Goal: Task Accomplishment & Management: Complete application form

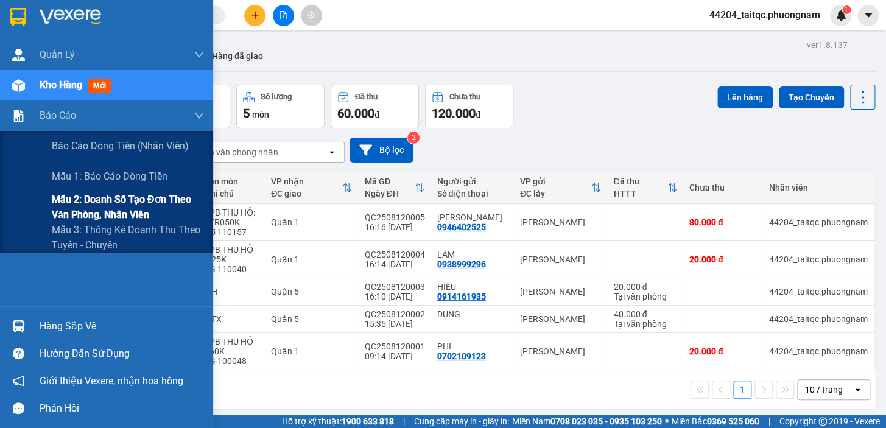
click at [108, 204] on span "Mẫu 2: Doanh số tạo đơn theo Văn phòng, nhân viên" at bounding box center [128, 207] width 152 height 30
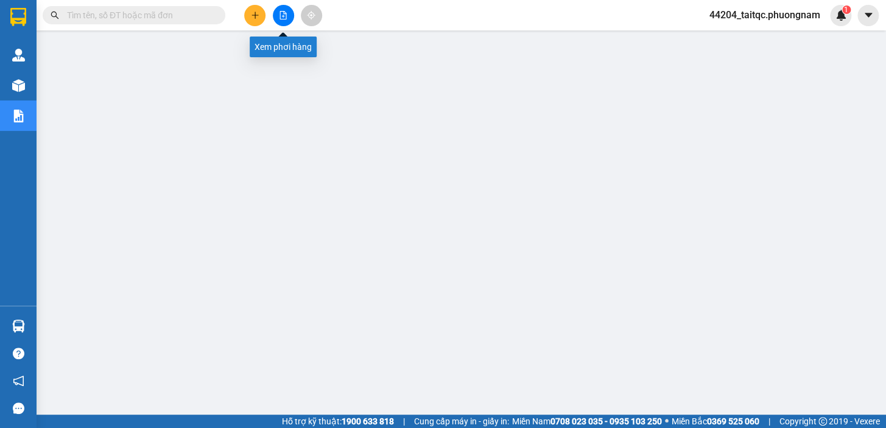
click at [282, 13] on icon "file-add" at bounding box center [283, 15] width 9 height 9
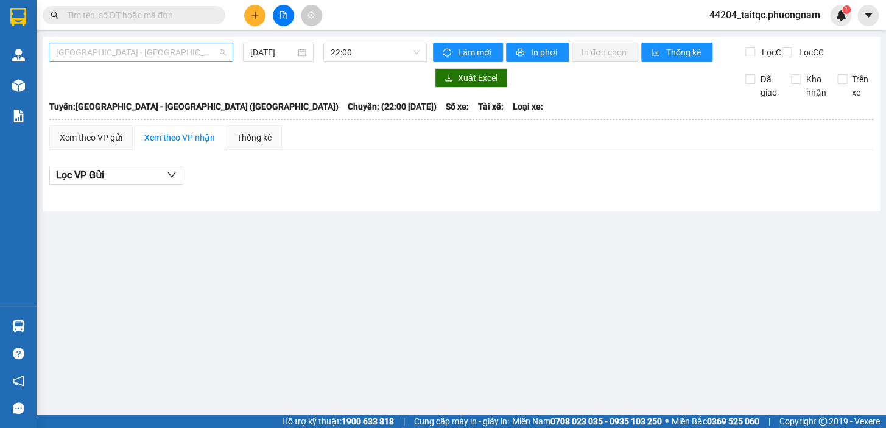
click at [160, 51] on span "[GEOGRAPHIC_DATA] - [GEOGRAPHIC_DATA] ([GEOGRAPHIC_DATA])" at bounding box center [141, 52] width 170 height 18
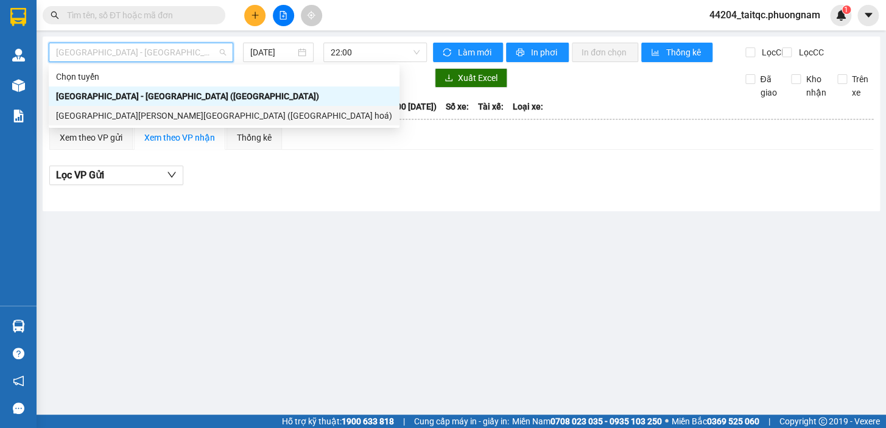
click at [130, 118] on div "[GEOGRAPHIC_DATA][PERSON_NAME][GEOGRAPHIC_DATA] ([GEOGRAPHIC_DATA] hoá)" at bounding box center [224, 115] width 336 height 13
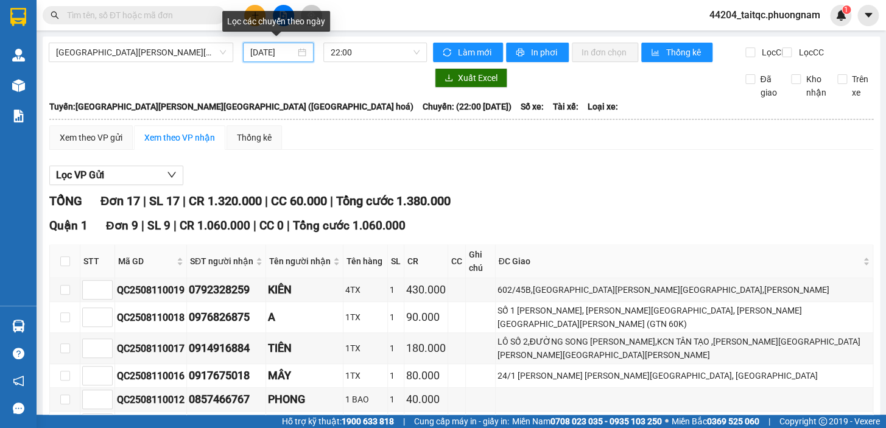
click at [273, 52] on input "12/08/2025" at bounding box center [273, 52] width 46 height 13
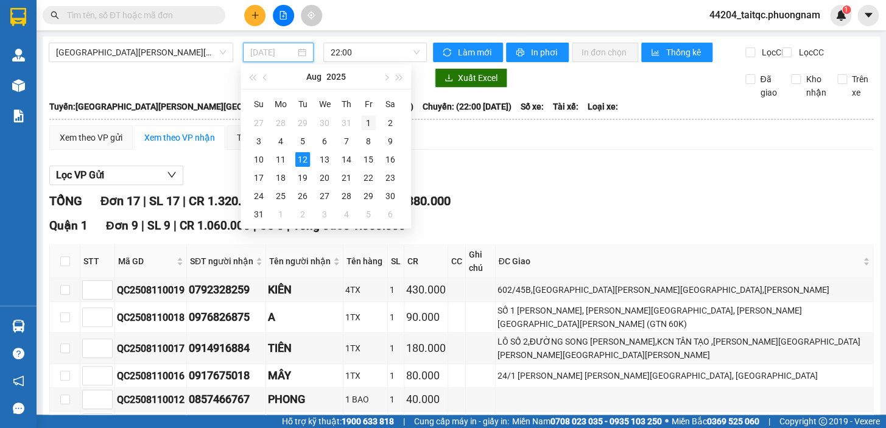
click at [368, 122] on div "1" at bounding box center [368, 123] width 15 height 15
type input "01/08/2025"
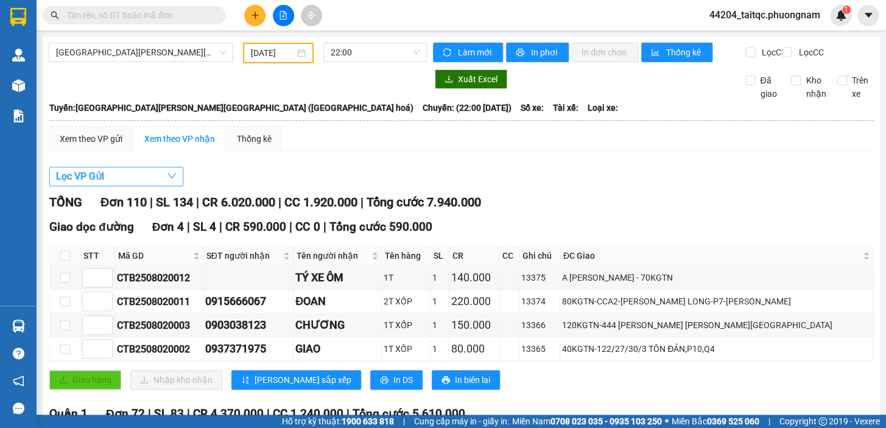
click at [104, 184] on span "Lọc VP Gửi" at bounding box center [80, 176] width 48 height 15
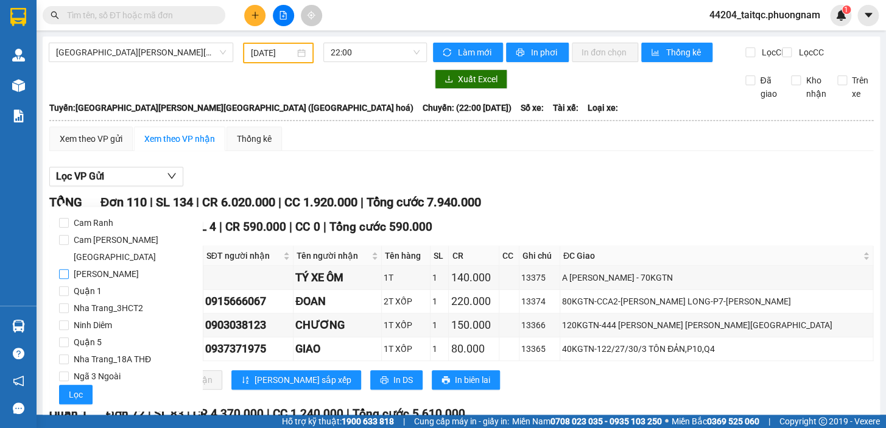
click at [102, 266] on span "[GEOGRAPHIC_DATA]" at bounding box center [106, 274] width 75 height 17
click at [69, 269] on input "[GEOGRAPHIC_DATA]" at bounding box center [64, 274] width 10 height 10
checkbox input "true"
click at [81, 388] on span "Lọc" at bounding box center [76, 394] width 14 height 13
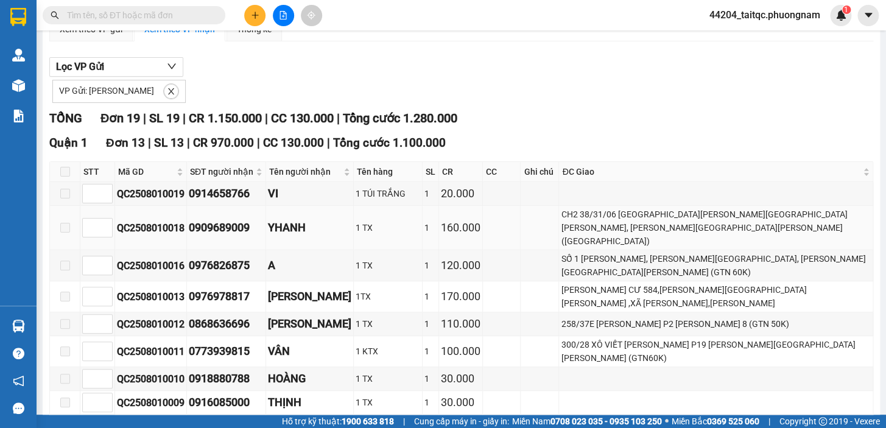
scroll to position [110, 0]
click at [468, 287] on div "170.000" at bounding box center [461, 295] width 40 height 17
drag, startPoint x: 255, startPoint y: 278, endPoint x: 206, endPoint y: 275, distance: 48.8
click at [188, 282] on td "0976978817" at bounding box center [226, 296] width 79 height 31
copy div "0976978817"
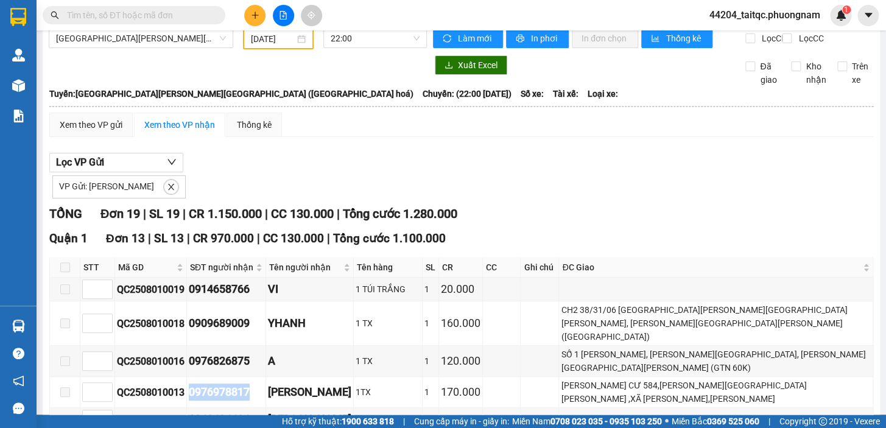
scroll to position [0, 0]
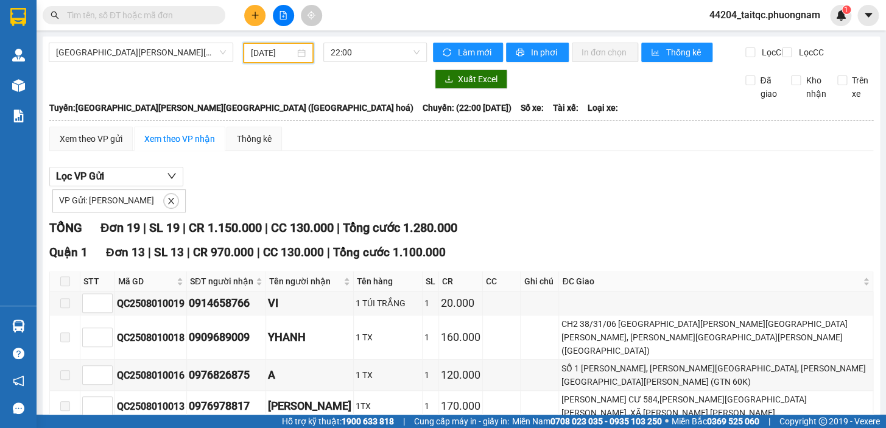
click at [273, 49] on input "01/08/2025" at bounding box center [273, 52] width 44 height 13
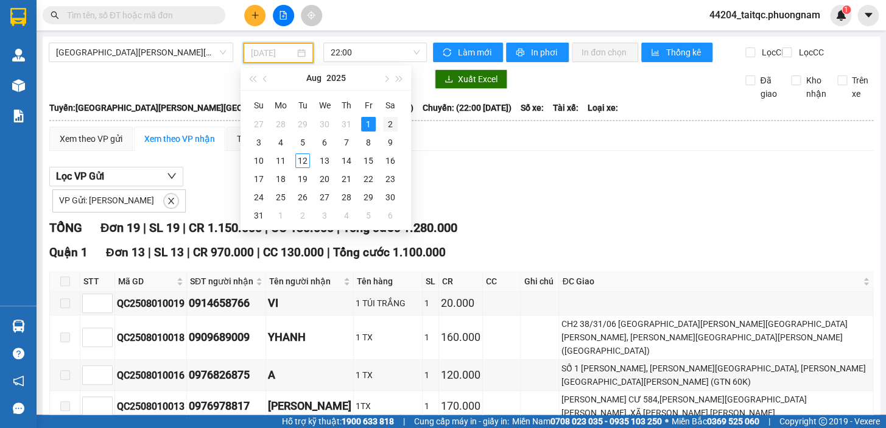
click at [388, 127] on div "2" at bounding box center [390, 124] width 15 height 15
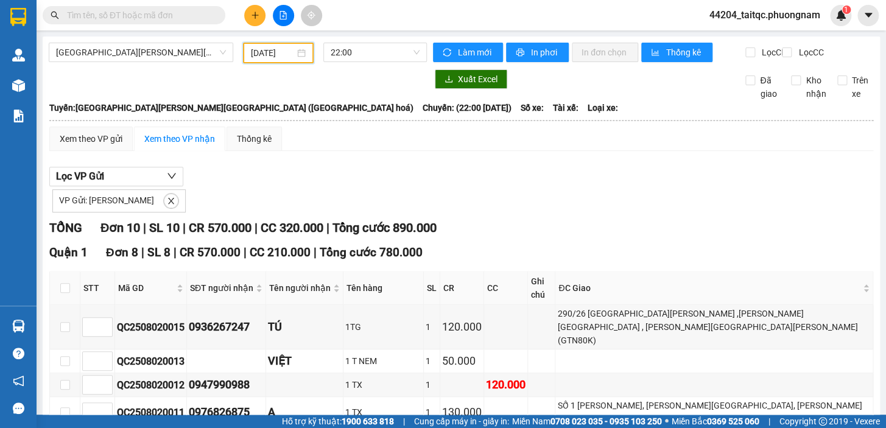
click at [278, 42] on div "Nha Trang - Sài Gòn (Hàng hoá) 02/08/2025 22:00 Làm mới In phơi In đơn chọn T…" at bounding box center [461, 385] width 837 height 697
click at [276, 49] on input "02/08/2025" at bounding box center [273, 52] width 44 height 13
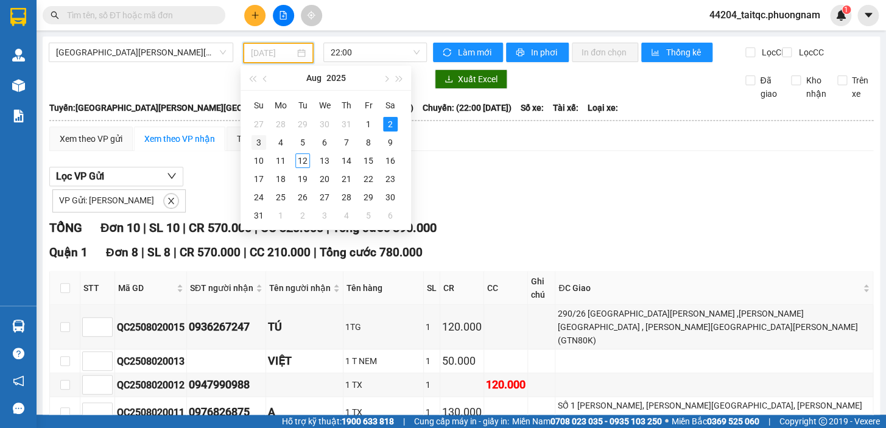
click at [261, 143] on div "3" at bounding box center [259, 142] width 15 height 15
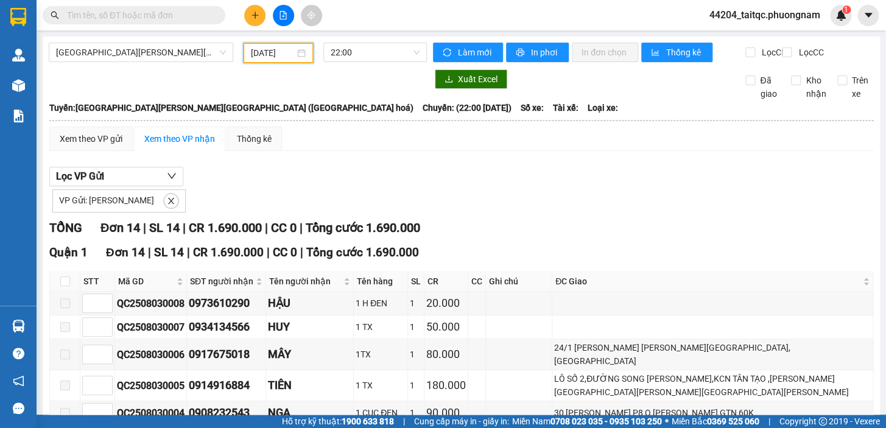
click at [267, 43] on div "03/08/2025" at bounding box center [278, 53] width 71 height 21
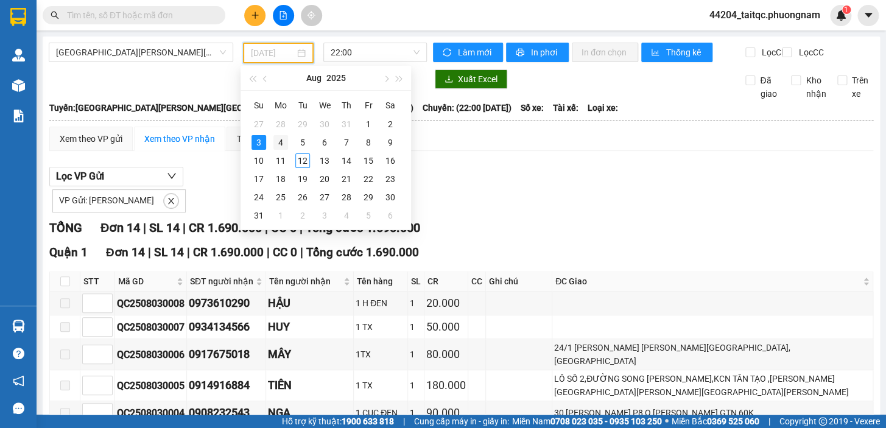
click at [283, 143] on div "4" at bounding box center [280, 142] width 15 height 15
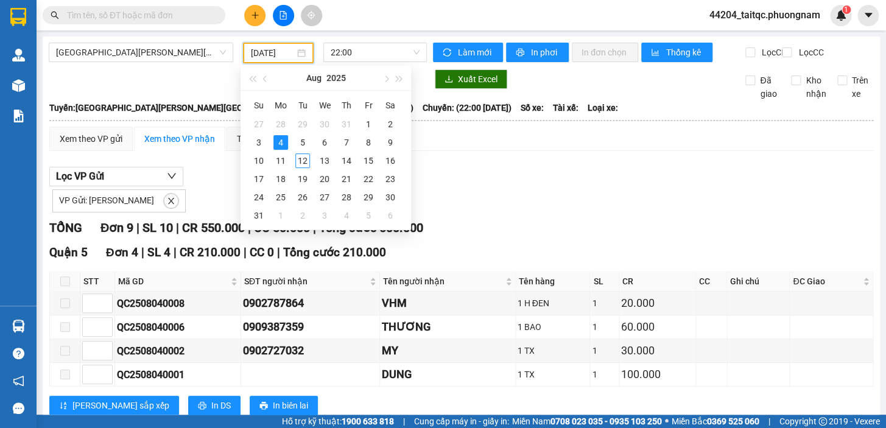
click at [273, 55] on input "04/08/2025" at bounding box center [273, 52] width 44 height 13
click at [299, 144] on div "5" at bounding box center [302, 142] width 15 height 15
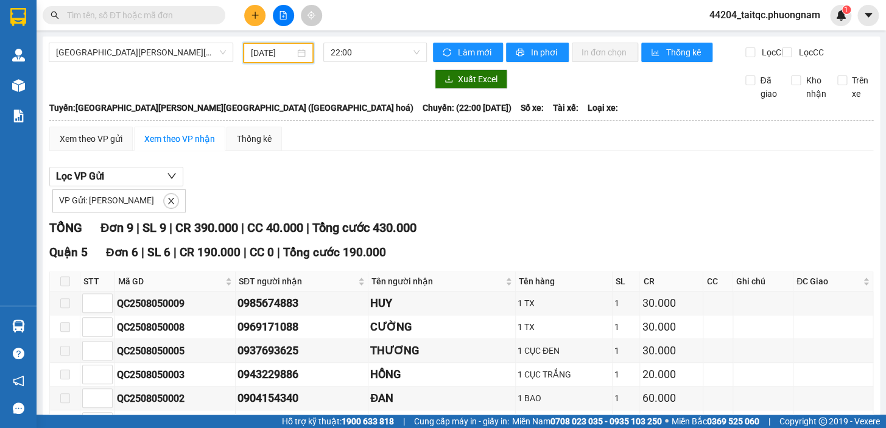
click at [264, 50] on input "05/08/2025" at bounding box center [273, 52] width 44 height 13
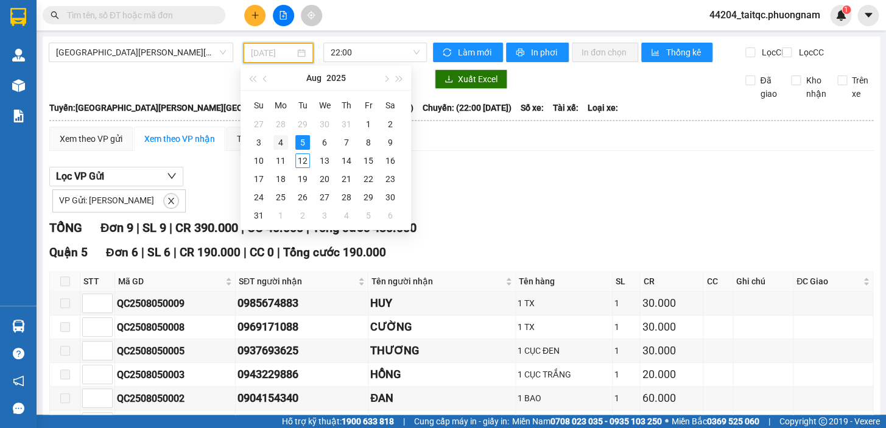
click at [281, 140] on div "4" at bounding box center [280, 142] width 15 height 15
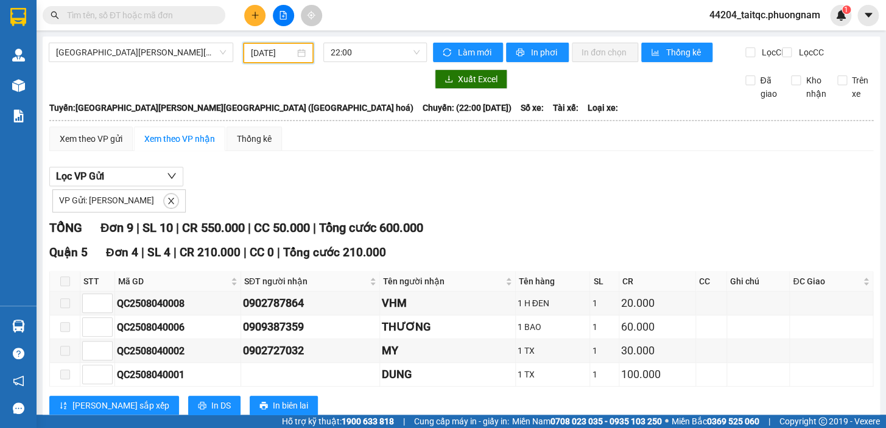
click at [282, 49] on input "04/08/2025" at bounding box center [273, 52] width 44 height 13
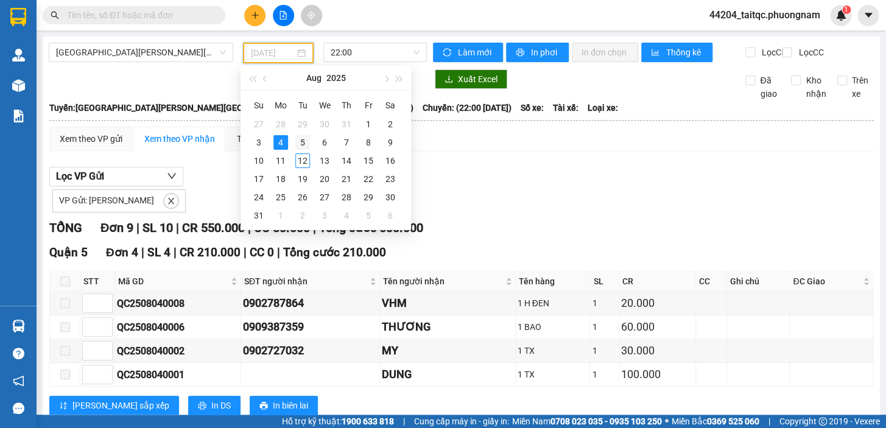
click at [305, 141] on div "5" at bounding box center [302, 142] width 15 height 15
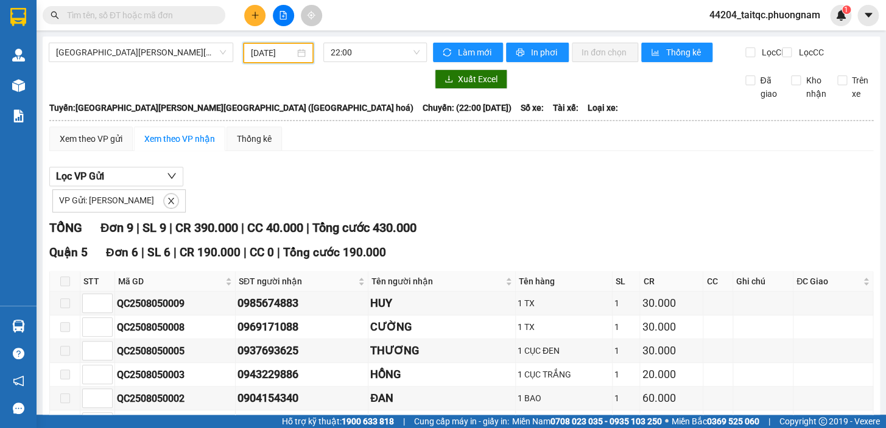
click at [280, 56] on input "05/08/2025" at bounding box center [273, 52] width 44 height 13
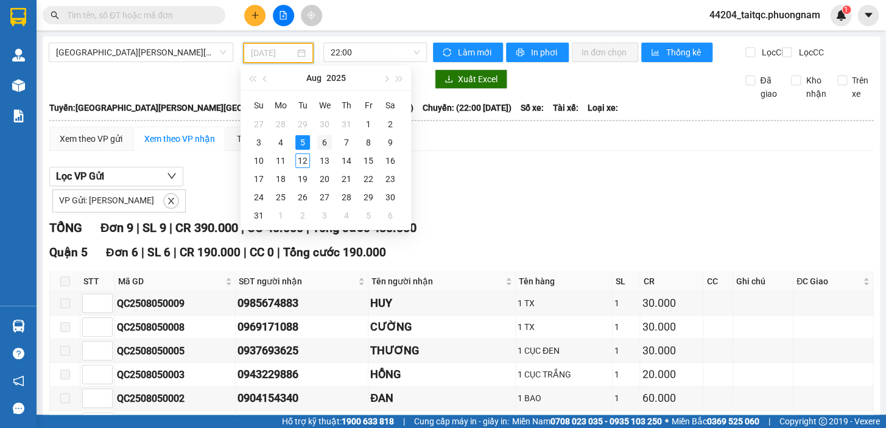
click at [321, 144] on div "6" at bounding box center [324, 142] width 15 height 15
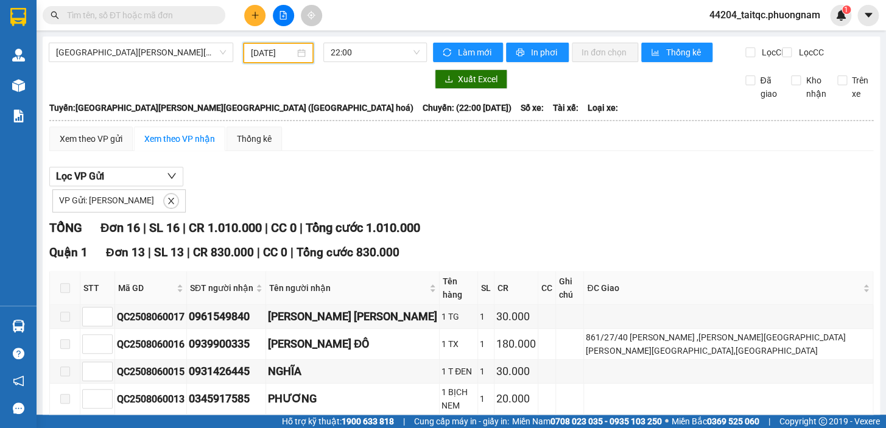
click at [270, 51] on input "06/08/2025" at bounding box center [273, 52] width 44 height 13
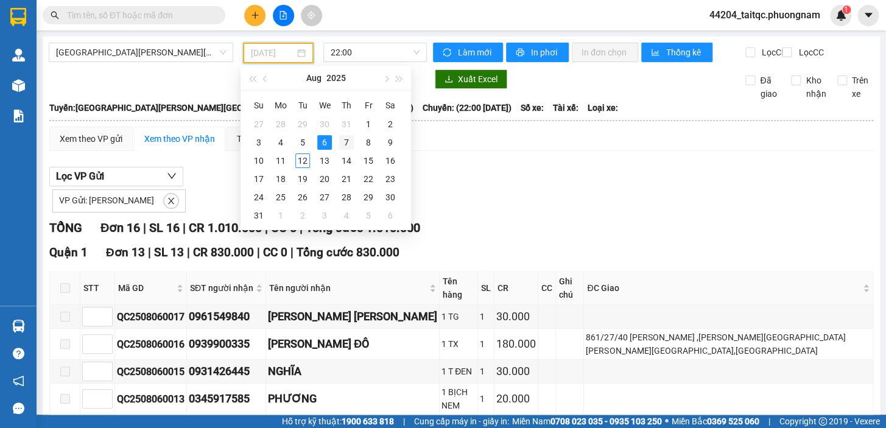
click at [346, 139] on div "7" at bounding box center [346, 142] width 15 height 15
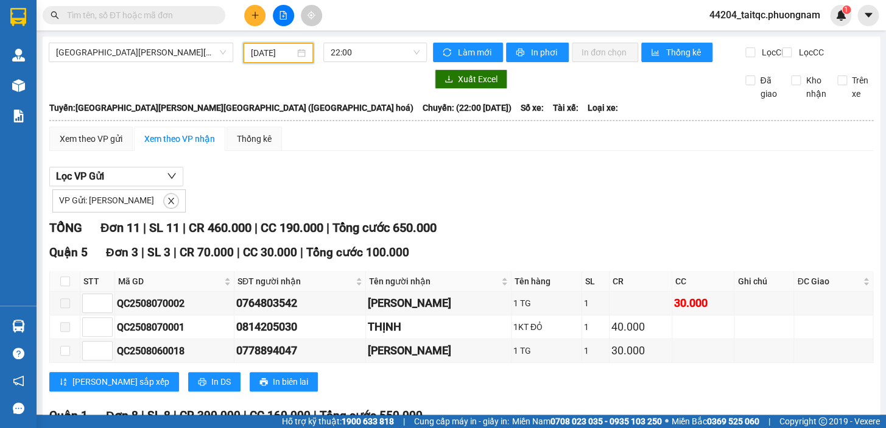
click at [266, 50] on input "07/08/2025" at bounding box center [273, 52] width 44 height 13
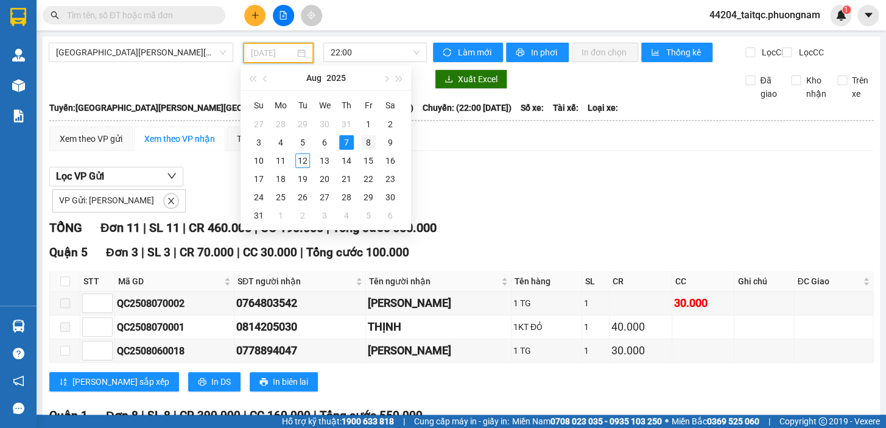
click at [368, 141] on div "8" at bounding box center [368, 142] width 15 height 15
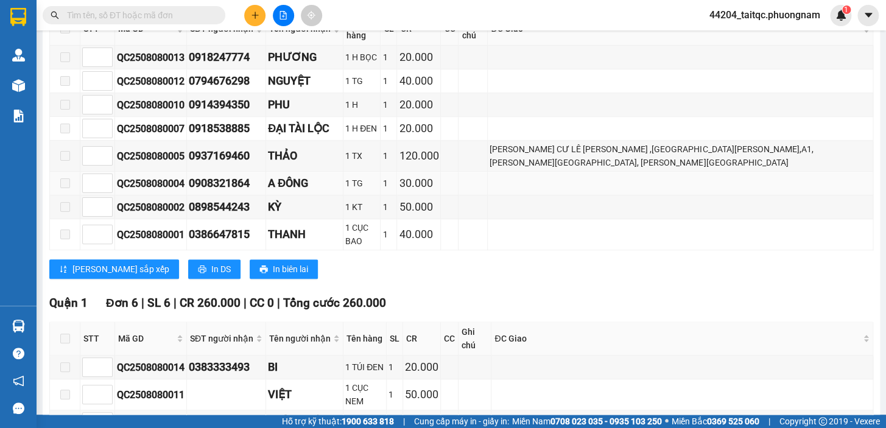
scroll to position [204, 0]
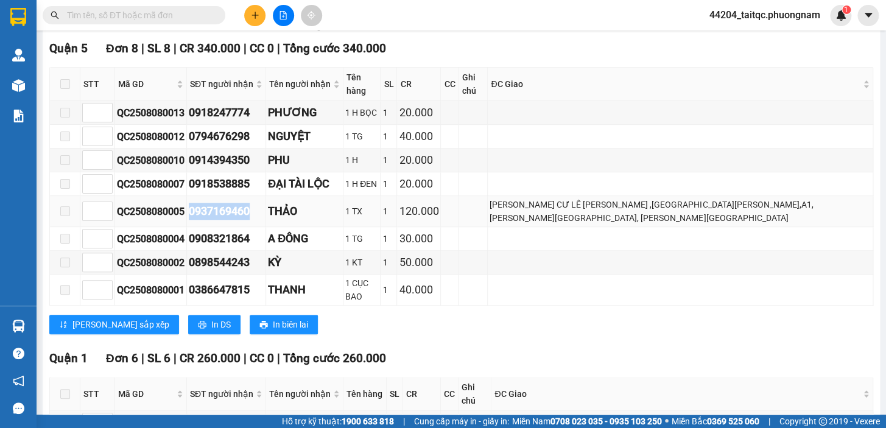
drag, startPoint x: 254, startPoint y: 202, endPoint x: 193, endPoint y: 203, distance: 60.9
click at [193, 203] on div "0937169460" at bounding box center [226, 211] width 75 height 17
copy div "0937169460"
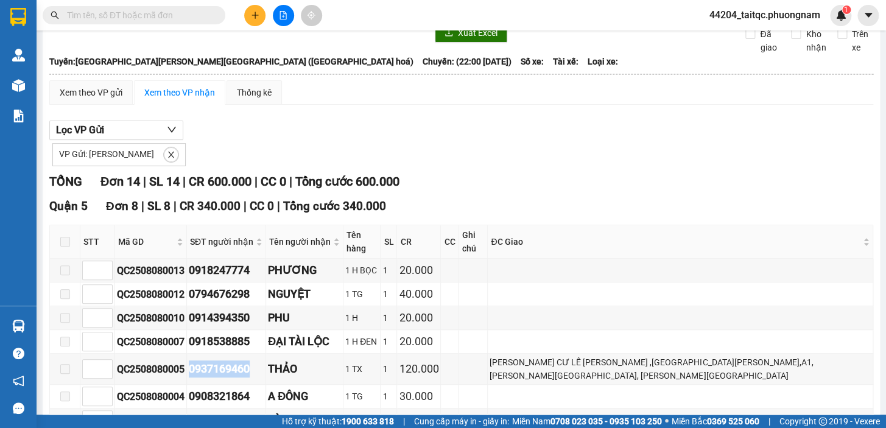
scroll to position [0, 0]
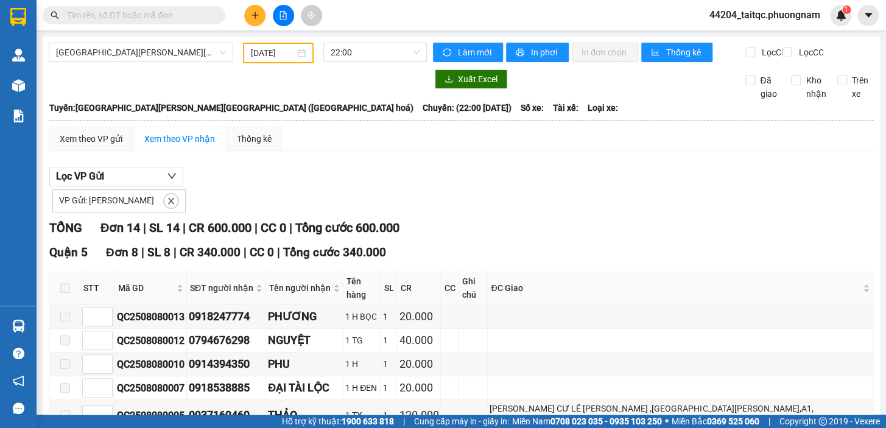
click at [279, 50] on input "08/08/2025" at bounding box center [273, 52] width 44 height 13
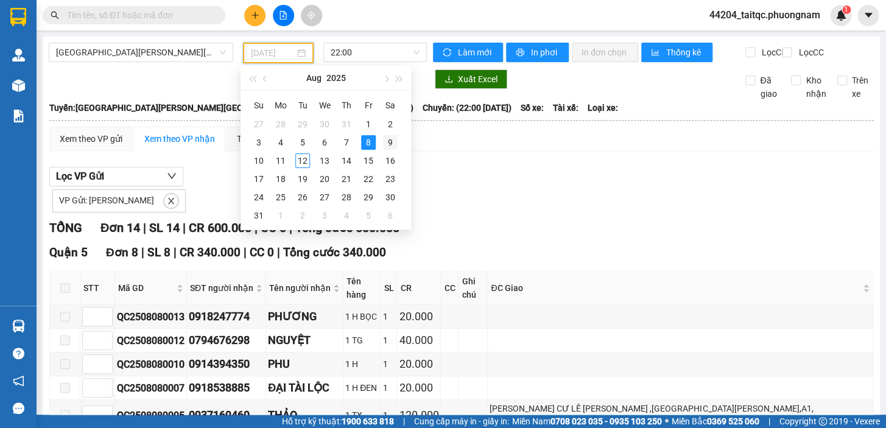
click at [392, 140] on div "9" at bounding box center [390, 142] width 15 height 15
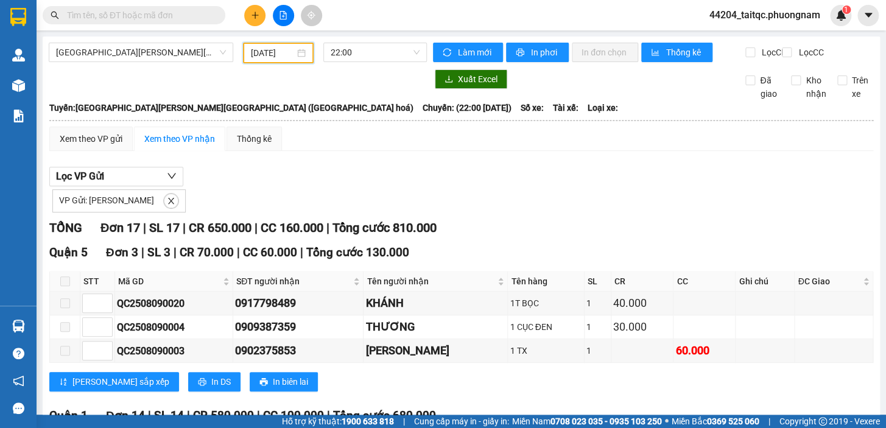
click at [271, 52] on input "09/08/2025" at bounding box center [273, 52] width 44 height 13
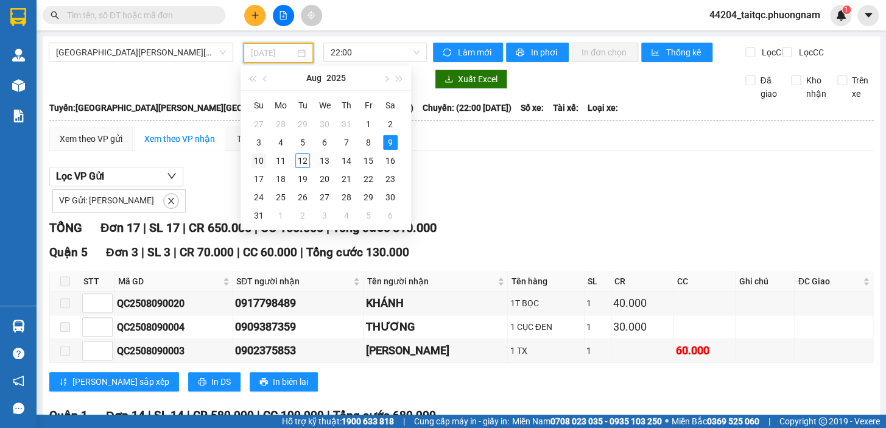
click at [261, 161] on div "10" at bounding box center [259, 160] width 15 height 15
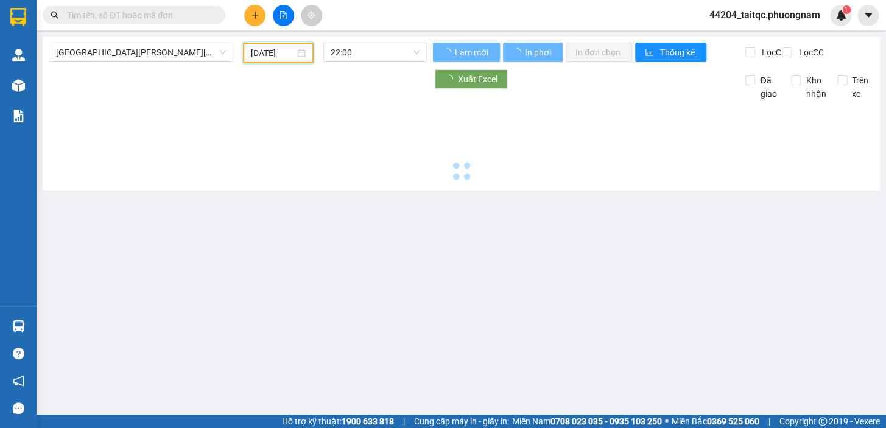
type input "10/08/2025"
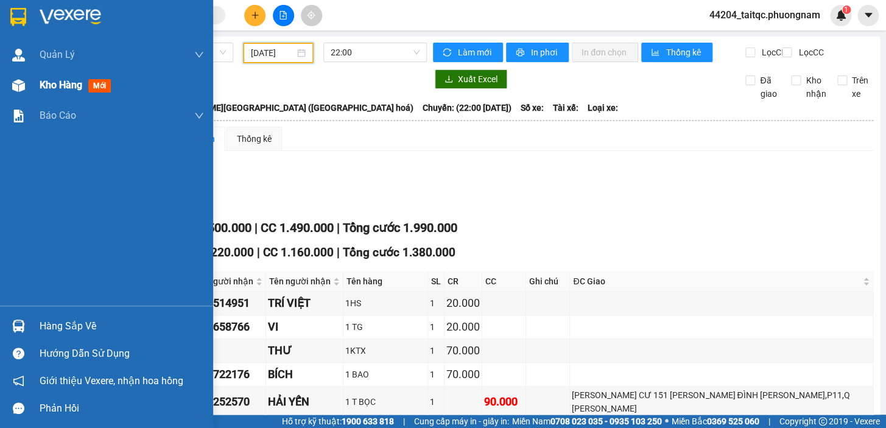
click at [21, 89] on img at bounding box center [18, 85] width 13 height 13
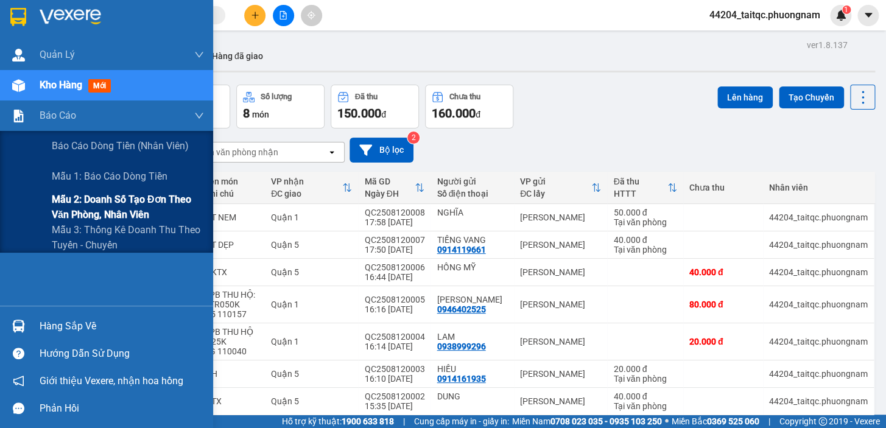
click at [85, 205] on span "Mẫu 2: Doanh số tạo đơn theo Văn phòng, nhân viên" at bounding box center [128, 207] width 152 height 30
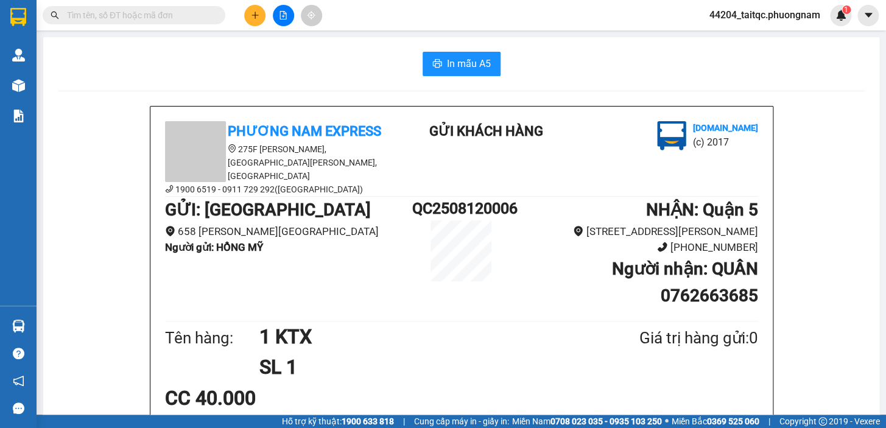
scroll to position [72, 0]
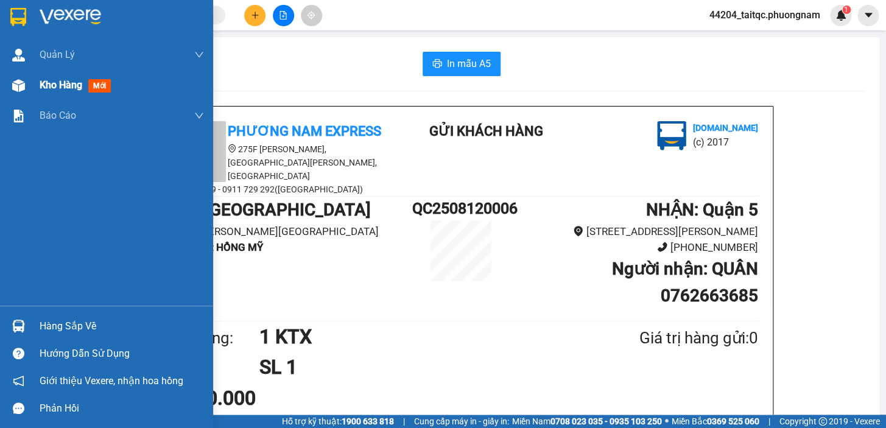
click at [43, 88] on span "Kho hàng" at bounding box center [61, 85] width 43 height 12
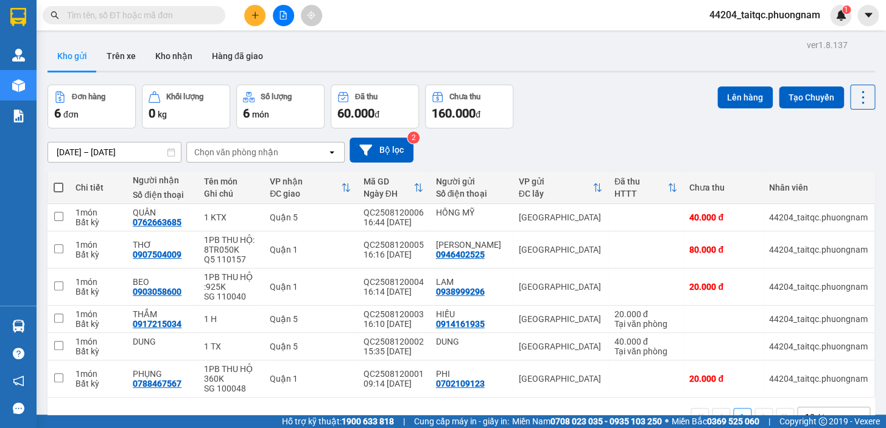
click at [262, 19] on button at bounding box center [254, 15] width 21 height 21
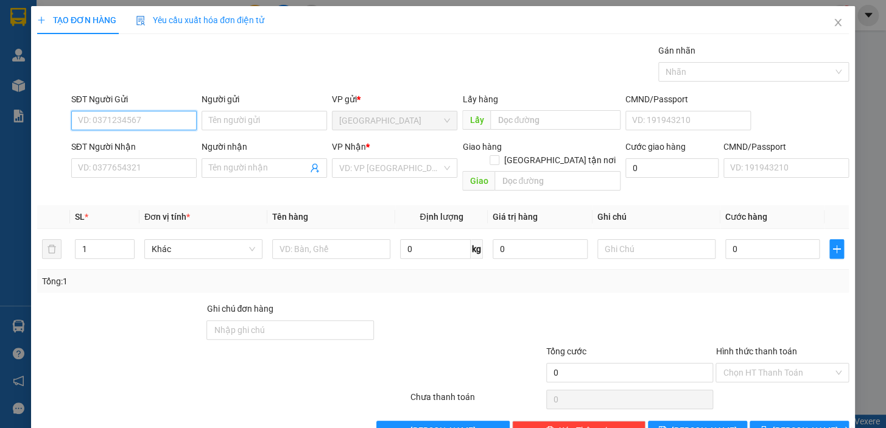
click at [164, 123] on input "SĐT Người Gửi" at bounding box center [133, 120] width 125 height 19
click at [138, 144] on div "0914119661 - TIẾNG VANG" at bounding box center [133, 144] width 110 height 13
type input "0914119661"
type input "TIẾNG VANG"
type input "0986631163"
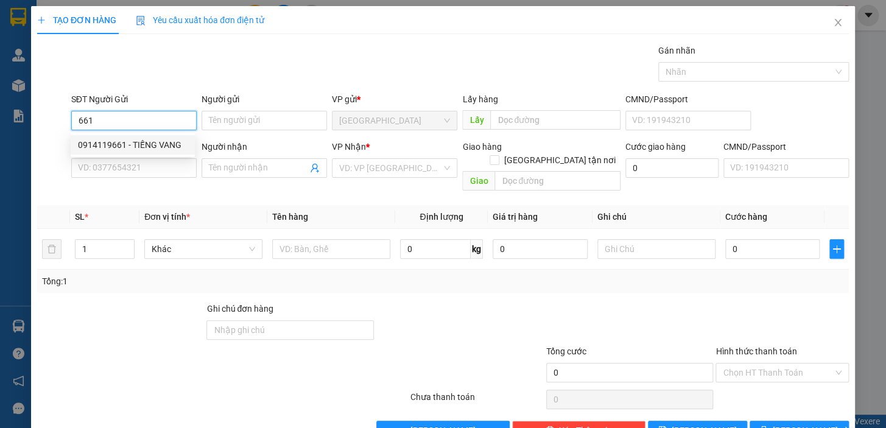
type input "LÂM"
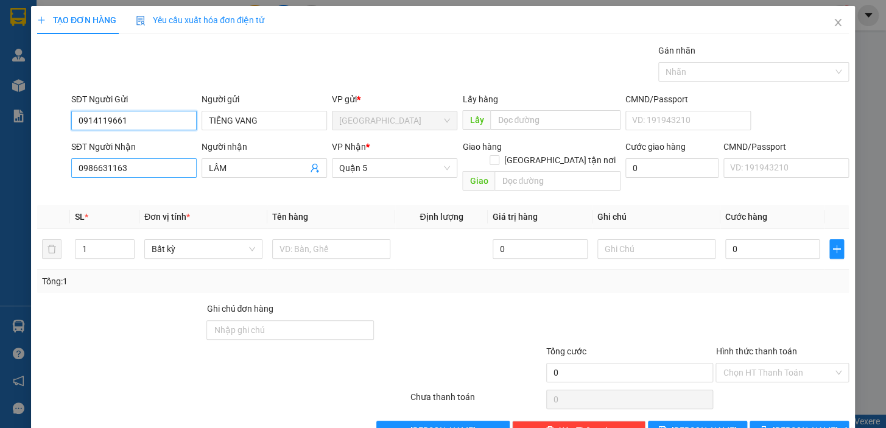
type input "0914119661"
drag, startPoint x: 138, startPoint y: 166, endPoint x: 66, endPoint y: 166, distance: 71.3
click at [66, 166] on div "SĐT Người Nhận 0986631163 0986631163 Người nhận LÂM VP Nhận * [GEOGRAPHIC_DATA]…" at bounding box center [443, 168] width 814 height 56
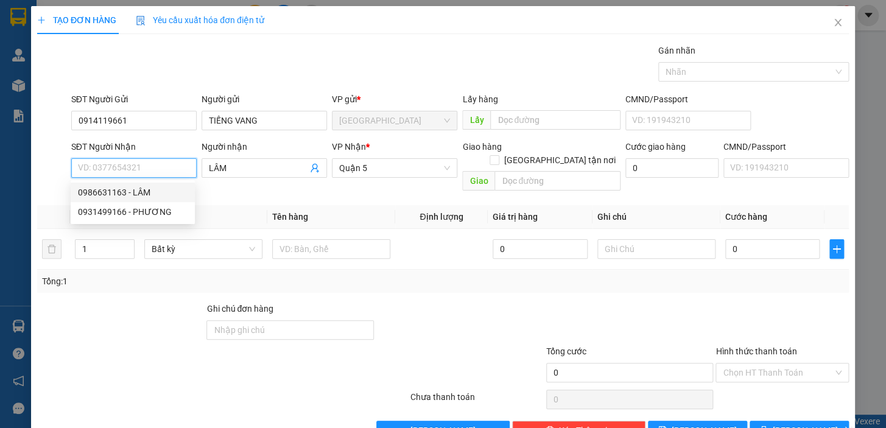
click at [129, 165] on input "SĐT Người Nhận" at bounding box center [133, 167] width 125 height 19
type input "2"
click at [127, 192] on div "0909124122 - ÚT" at bounding box center [133, 192] width 110 height 13
type input "0909124122"
type input "ÚT"
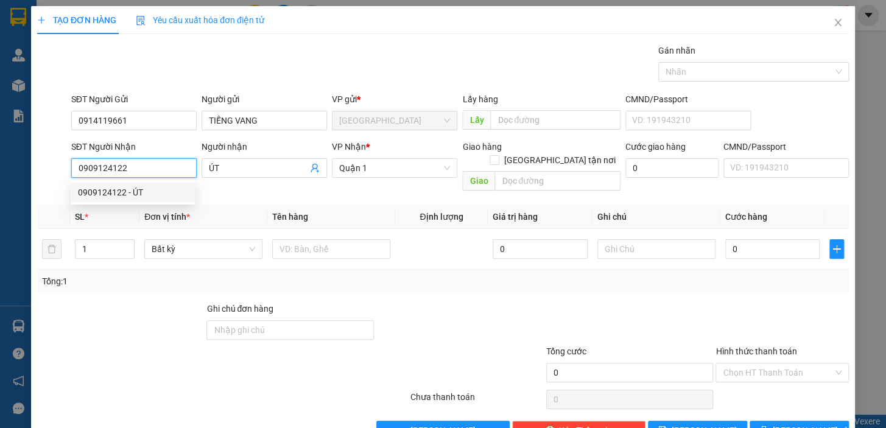
drag, startPoint x: 138, startPoint y: 169, endPoint x: 64, endPoint y: 168, distance: 73.7
click at [64, 168] on div "SĐT Người Nhận 0909124122 Người nhận ÚT VP Nhận * [GEOGRAPHIC_DATA] tận nơi Gia…" at bounding box center [443, 168] width 814 height 56
type input "0916681122"
click at [164, 192] on div "0916681122 - NANOMAX" at bounding box center [133, 192] width 110 height 13
type input "NANOMAX"
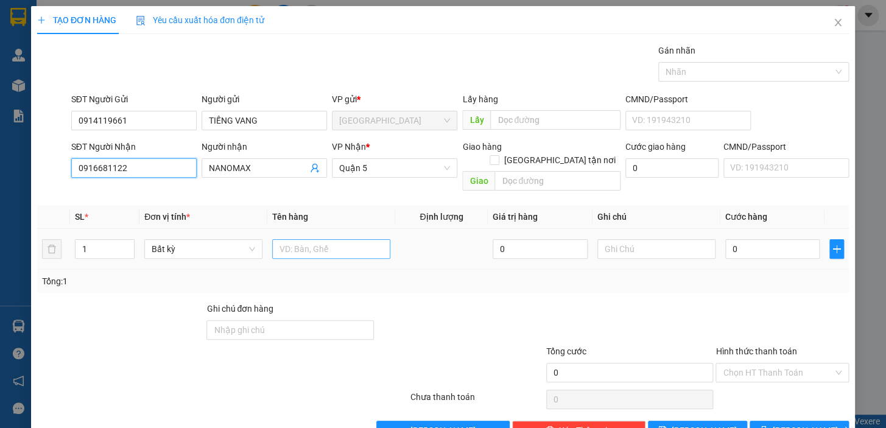
type input "0916681122"
click at [326, 239] on input "text" at bounding box center [331, 248] width 118 height 19
type input "1 T DẸP"
click at [748, 239] on input "0" at bounding box center [772, 248] width 95 height 19
drag, startPoint x: 738, startPoint y: 241, endPoint x: 726, endPoint y: 242, distance: 11.6
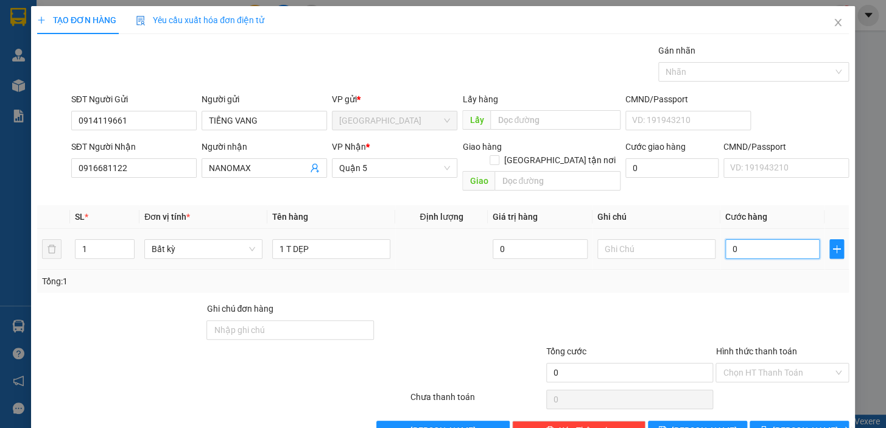
click at [726, 242] on input "0" at bounding box center [772, 248] width 95 height 19
type input "4"
type input "40"
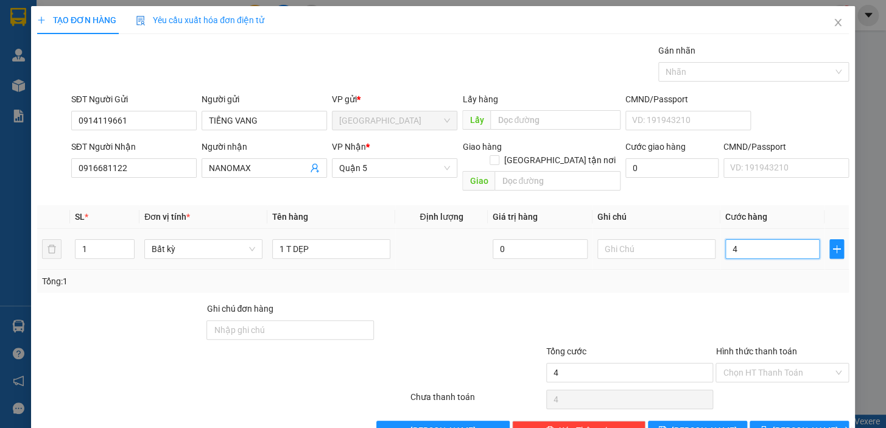
type input "40"
type input "40.000"
click at [729, 270] on div "Tổng: 1" at bounding box center [443, 281] width 812 height 23
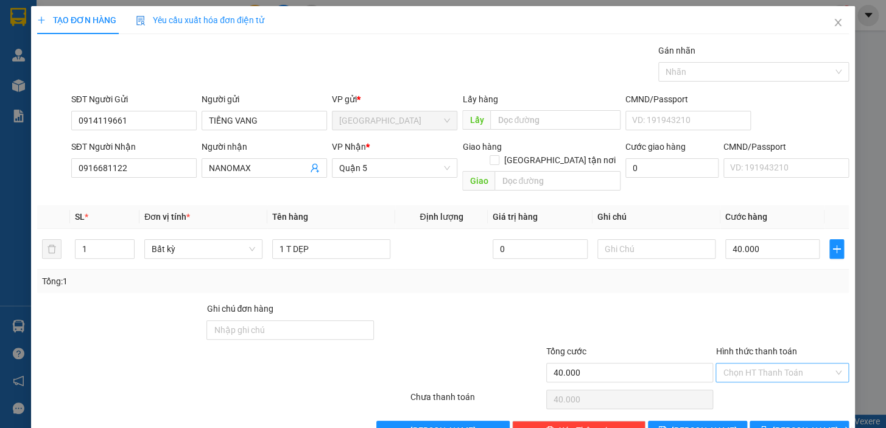
click at [780, 364] on input "Hình thức thanh toán" at bounding box center [778, 373] width 110 height 18
click at [765, 384] on div "Tại văn phòng" at bounding box center [775, 382] width 118 height 13
type input "0"
click at [791, 424] on span "[PERSON_NAME] và In" at bounding box center [815, 430] width 85 height 13
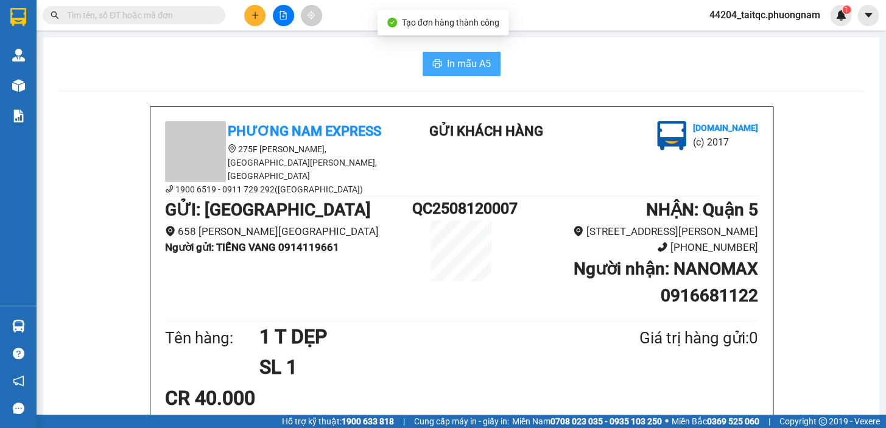
click at [465, 61] on span "In mẫu A5" at bounding box center [469, 63] width 44 height 15
paste input "0976978817"
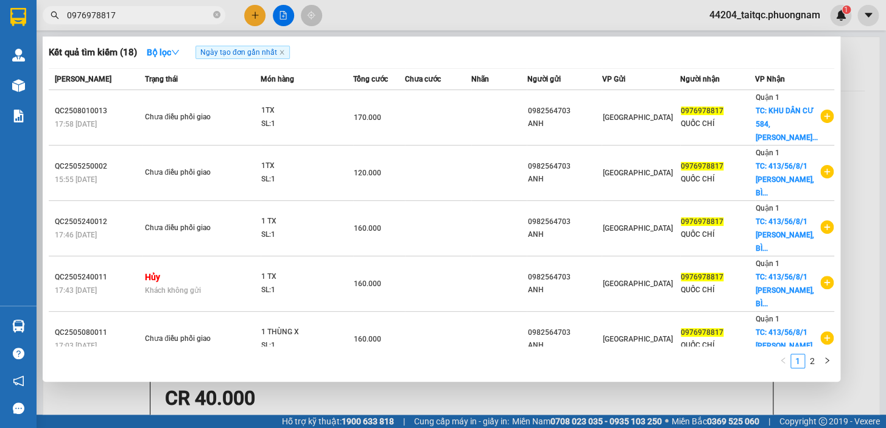
type input "0976978817"
click at [249, 17] on div at bounding box center [443, 214] width 886 height 428
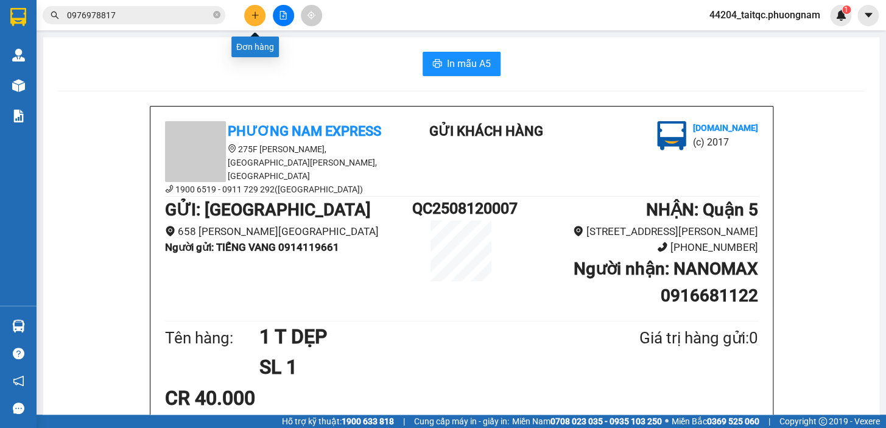
click at [249, 12] on button at bounding box center [254, 15] width 21 height 21
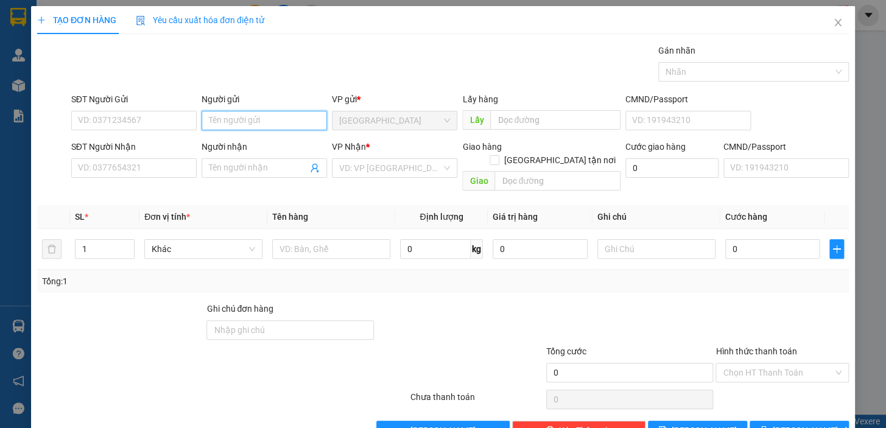
click at [241, 121] on input "Người gửi" at bounding box center [264, 120] width 125 height 19
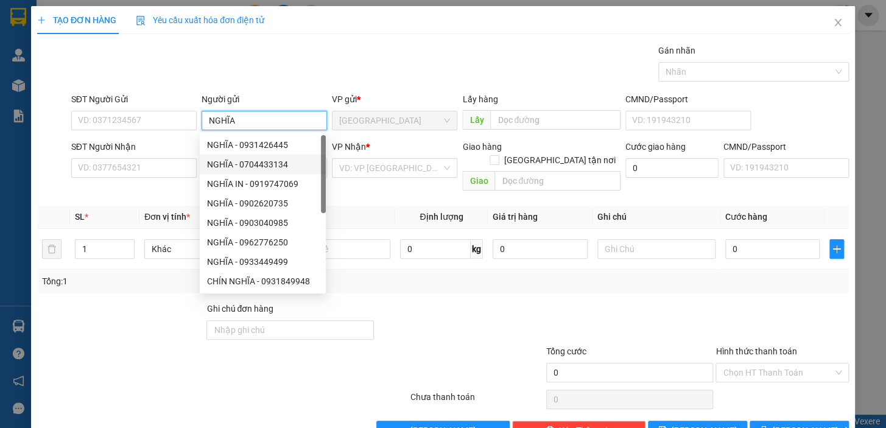
type input "NGHĨA"
click at [389, 144] on div "VP Nhận *" at bounding box center [394, 146] width 125 height 13
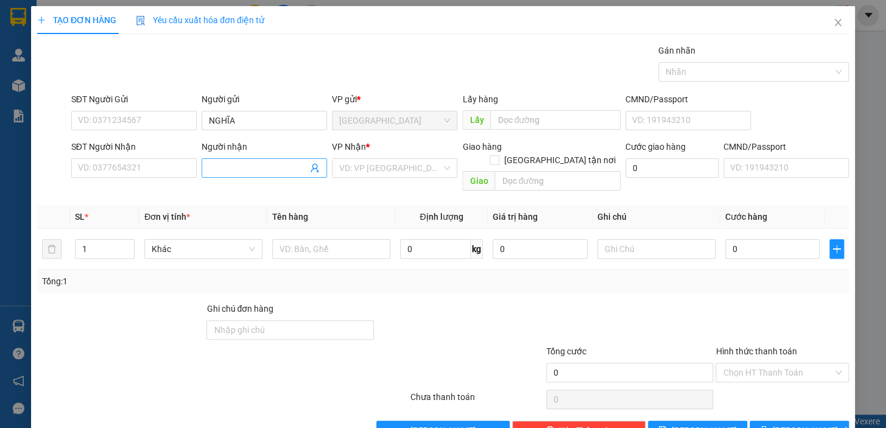
click at [269, 169] on input "Người nhận" at bounding box center [258, 167] width 99 height 13
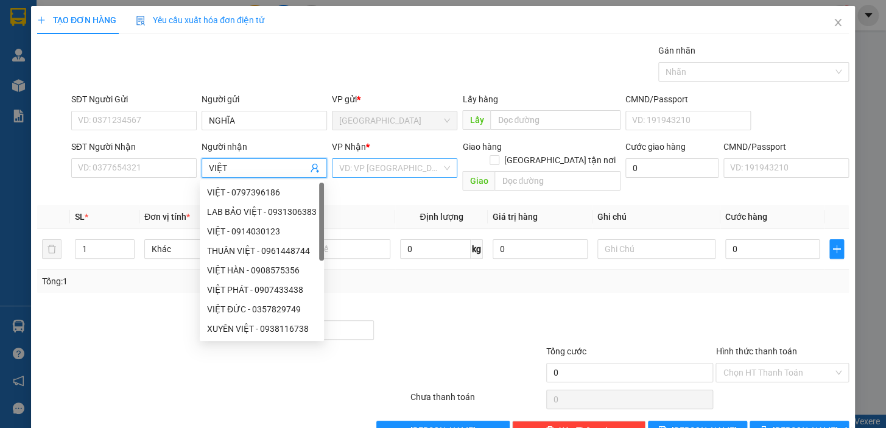
type input "VIỆT"
click at [390, 174] on input "search" at bounding box center [390, 168] width 102 height 18
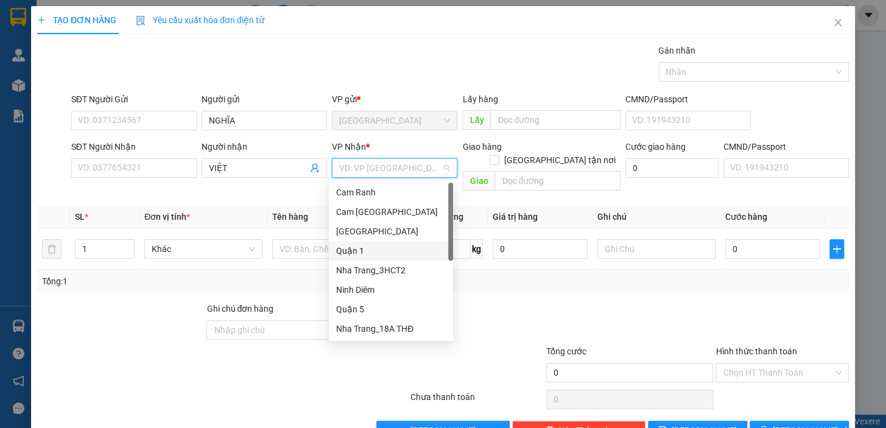
click at [360, 247] on div "Quận 1" at bounding box center [391, 250] width 110 height 13
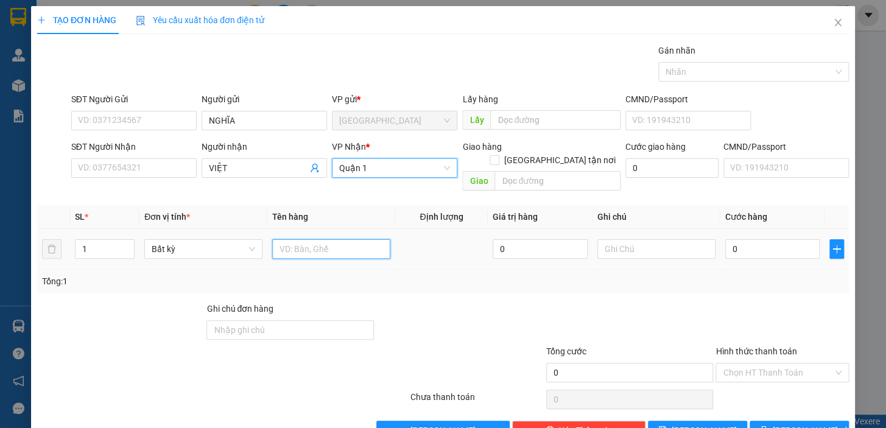
click at [318, 239] on input "text" at bounding box center [331, 248] width 118 height 19
type input "1 T NEM"
click at [767, 237] on div "0" at bounding box center [772, 249] width 95 height 24
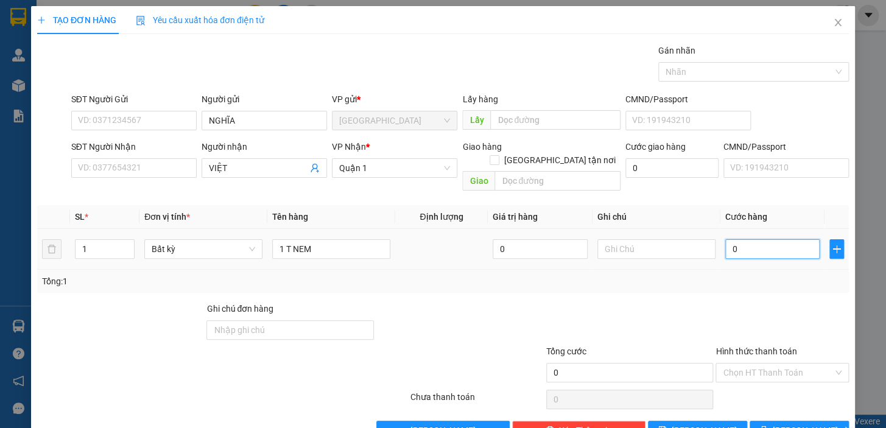
drag, startPoint x: 741, startPoint y: 238, endPoint x: 714, endPoint y: 237, distance: 26.2
click at [720, 237] on td "0" at bounding box center [772, 249] width 105 height 41
type input "5"
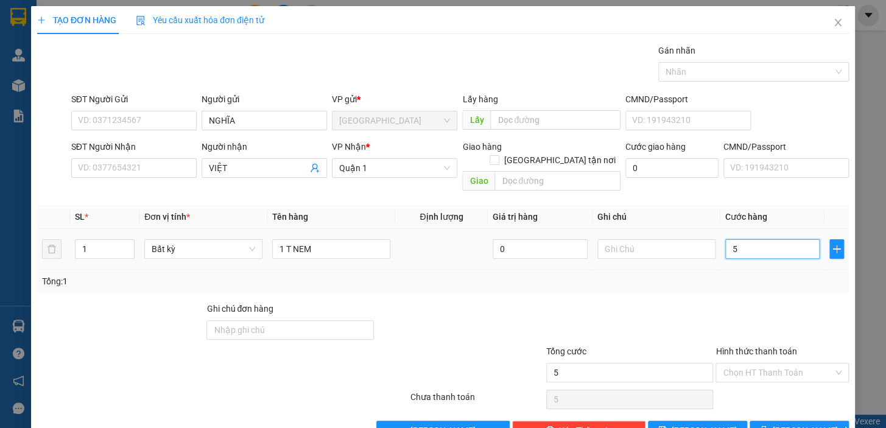
type input "50"
type input "50.000"
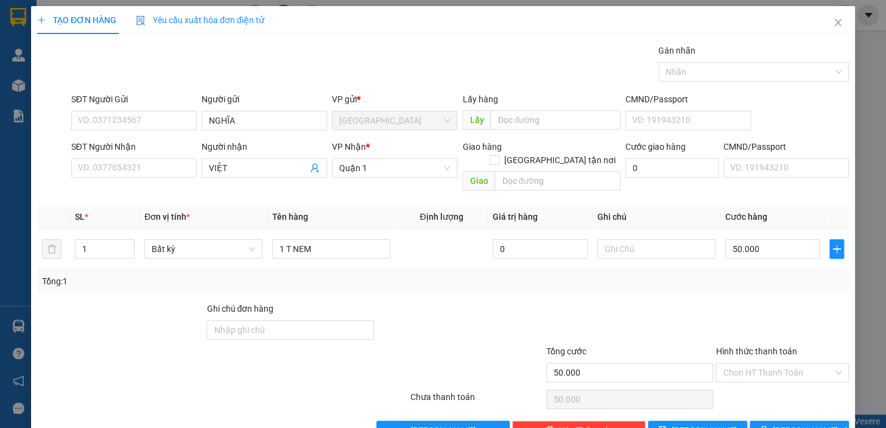
click at [764, 275] on div "Tổng: 1" at bounding box center [443, 281] width 802 height 13
click at [763, 364] on input "Hình thức thanh toán" at bounding box center [778, 373] width 110 height 18
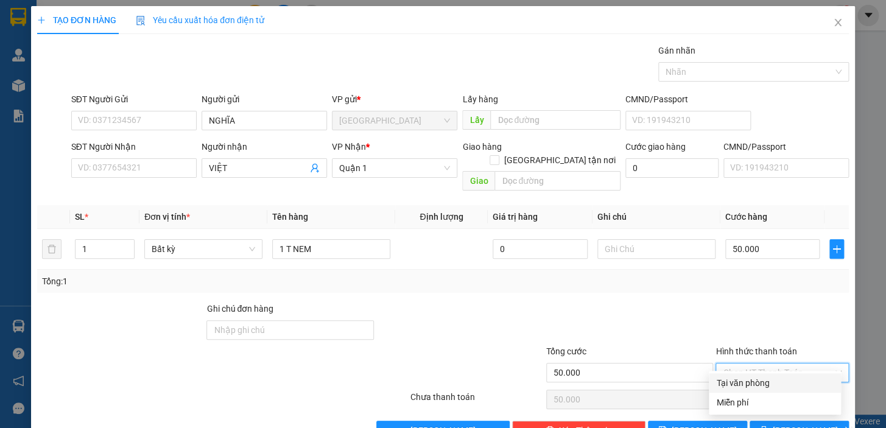
click at [772, 384] on div "Tại văn phòng" at bounding box center [775, 382] width 118 height 13
type input "0"
click at [791, 424] on span "[PERSON_NAME] và In" at bounding box center [815, 430] width 85 height 13
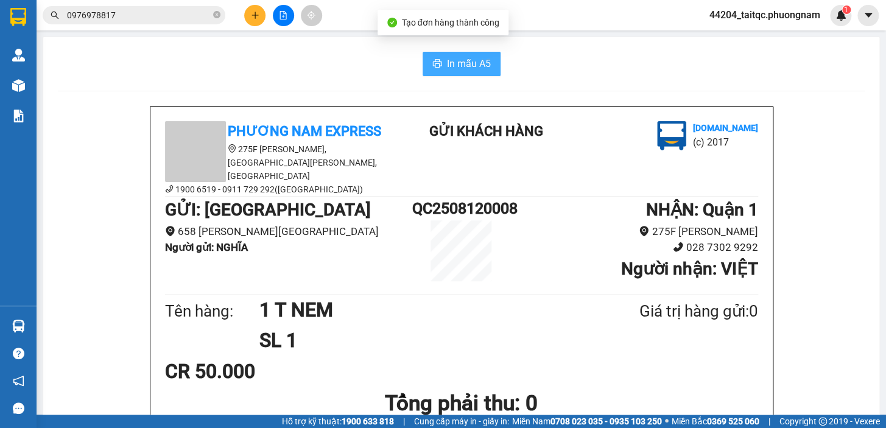
click at [466, 66] on span "In mẫu A5" at bounding box center [469, 63] width 44 height 15
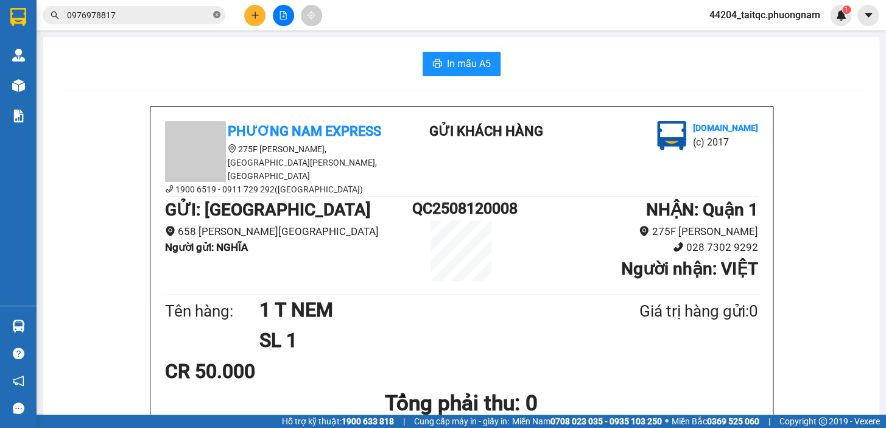
click at [219, 15] on icon "close-circle" at bounding box center [216, 14] width 7 height 7
paste input "0937169460"
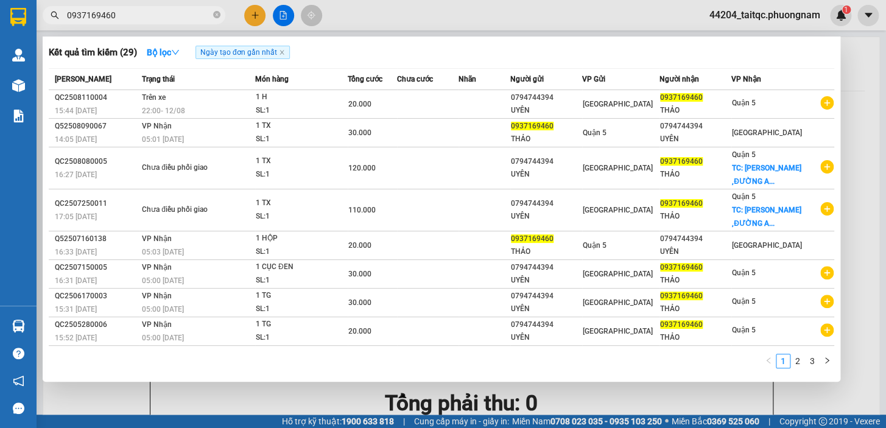
type input "0937169460"
click at [218, 16] on icon "close-circle" at bounding box center [216, 14] width 7 height 7
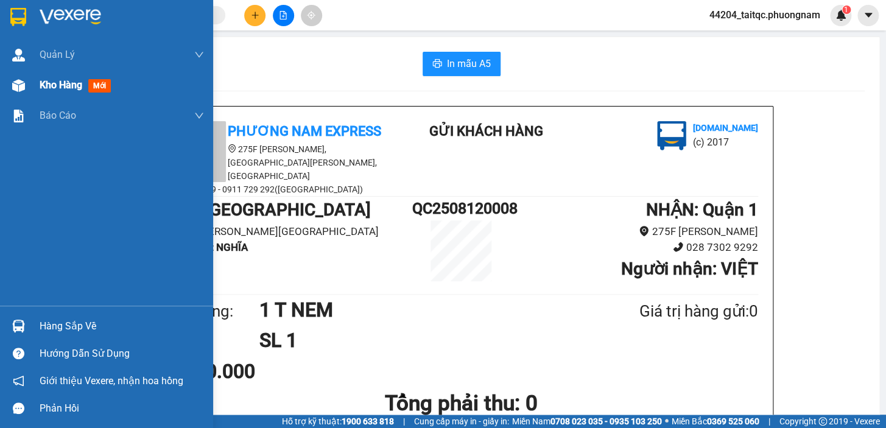
click at [34, 83] on div "Kho hàng mới" at bounding box center [106, 85] width 213 height 30
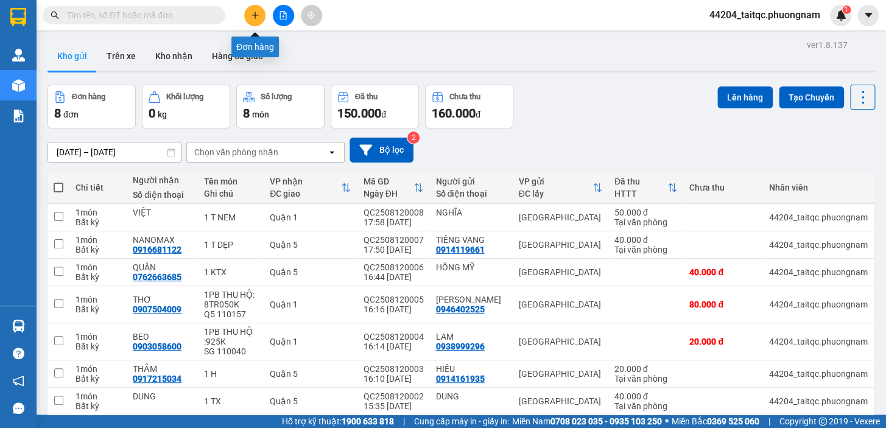
click at [259, 13] on button at bounding box center [254, 15] width 21 height 21
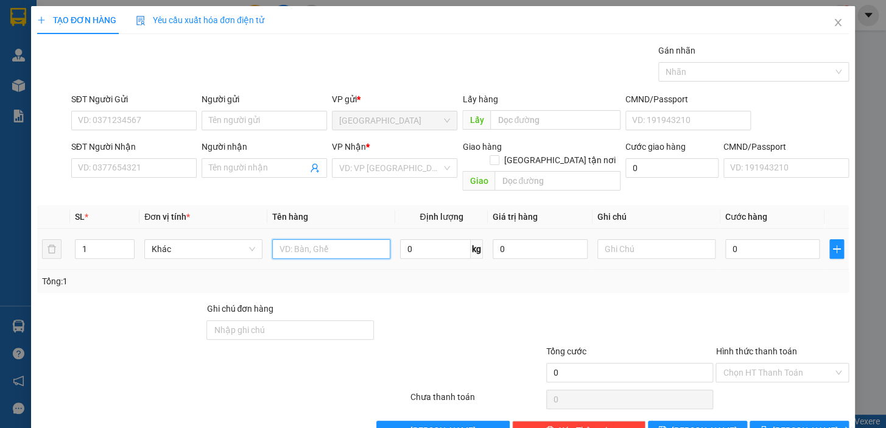
click at [291, 240] on input "text" at bounding box center [331, 248] width 118 height 19
type input "1 H"
click at [728, 239] on input "0" at bounding box center [772, 248] width 95 height 19
drag, startPoint x: 731, startPoint y: 238, endPoint x: 723, endPoint y: 239, distance: 8.0
click at [725, 239] on input "0" at bounding box center [772, 248] width 95 height 19
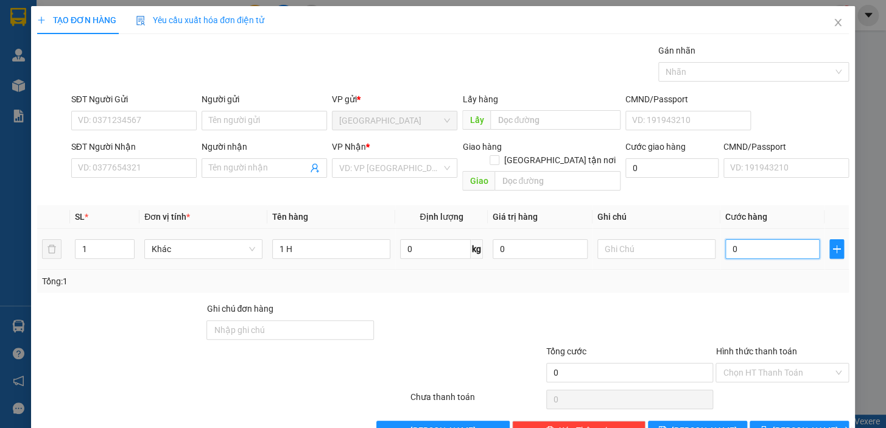
type input "2"
type input "20"
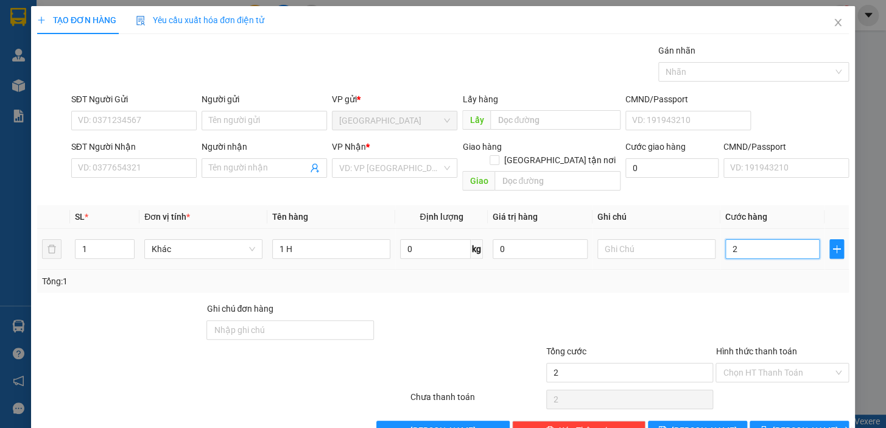
type input "20"
type input "20.000"
drag, startPoint x: 735, startPoint y: 285, endPoint x: 731, endPoint y: 291, distance: 6.9
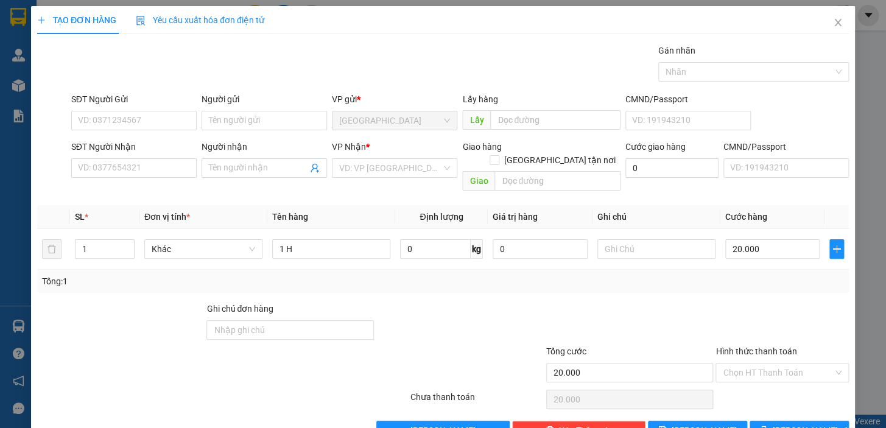
click at [735, 286] on div "Transit Pickup Surcharge Ids Transit Deliver Surcharge Ids Transit Deliver Surc…" at bounding box center [443, 242] width 812 height 396
click at [143, 115] on input "SĐT Người Gửi" at bounding box center [133, 120] width 125 height 19
click at [143, 116] on input "SĐT Người Gửi" at bounding box center [133, 120] width 125 height 19
click at [143, 119] on input "SĐT Người Gửi" at bounding box center [133, 120] width 125 height 19
click at [144, 120] on input "SĐT Người Gửi" at bounding box center [133, 120] width 125 height 19
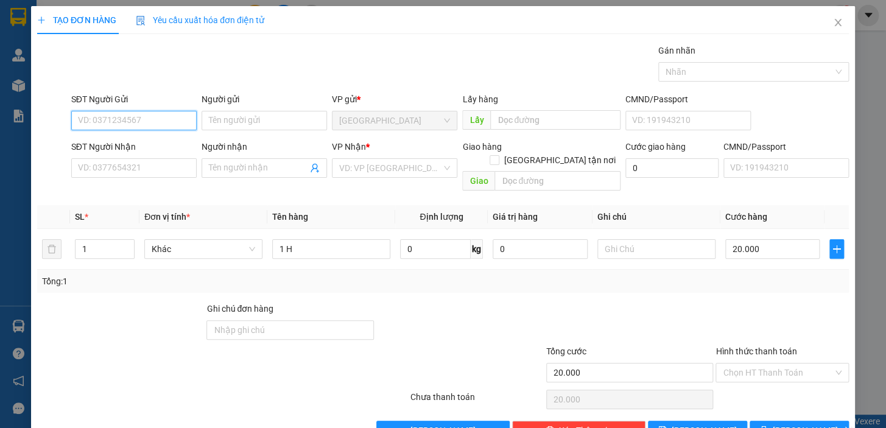
click at [144, 120] on input "SĐT Người Gửi" at bounding box center [133, 120] width 125 height 19
type input "0935742977"
click at [244, 124] on input "Người gửi" at bounding box center [264, 120] width 125 height 19
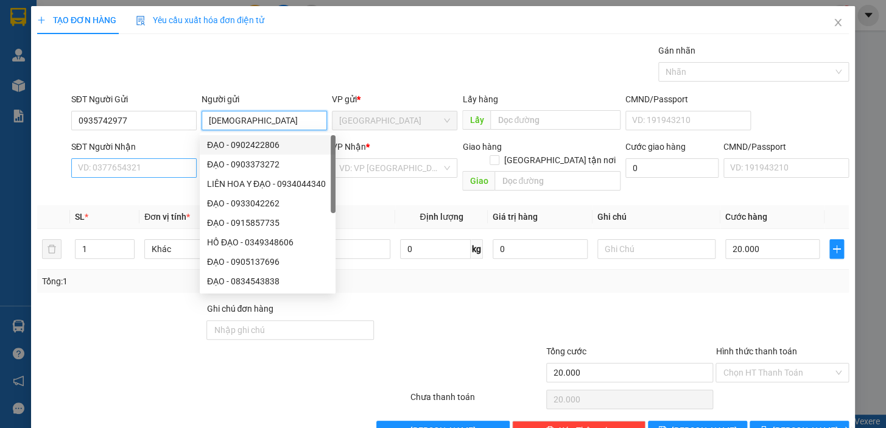
type input "[DEMOGRAPHIC_DATA]"
click at [149, 166] on input "SĐT Người Nhận" at bounding box center [133, 167] width 125 height 19
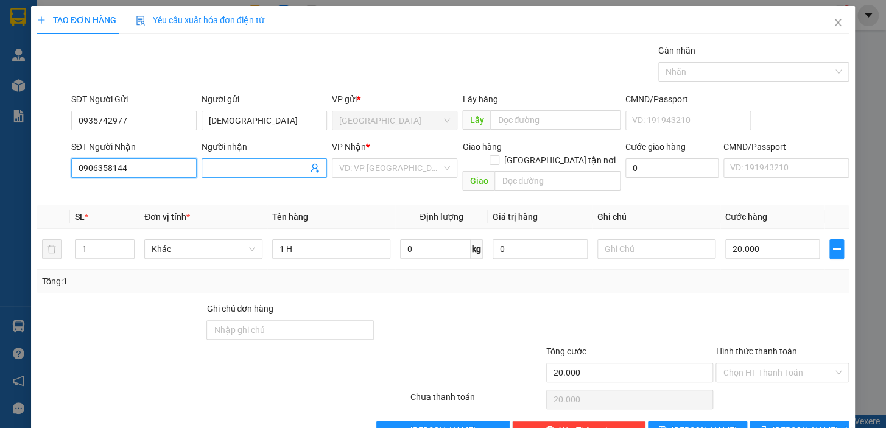
type input "0906358144"
click at [250, 167] on input "Người nhận" at bounding box center [258, 167] width 99 height 13
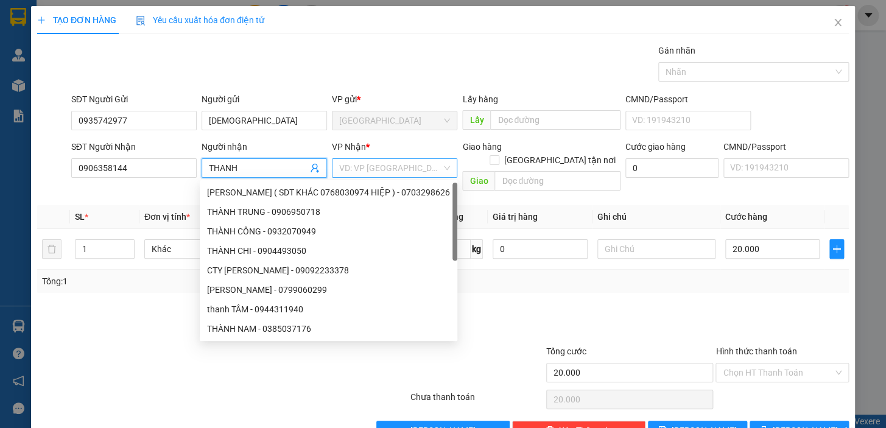
type input "THANH"
click at [364, 163] on input "search" at bounding box center [390, 168] width 102 height 18
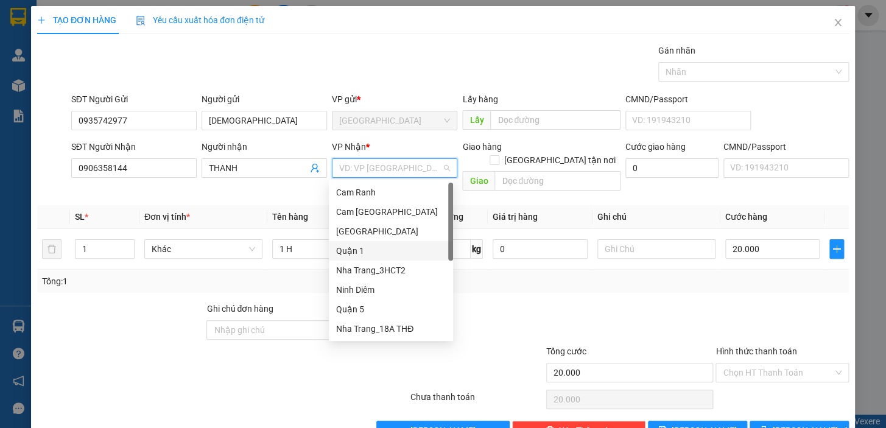
click at [364, 246] on div "Quận 1" at bounding box center [391, 250] width 110 height 13
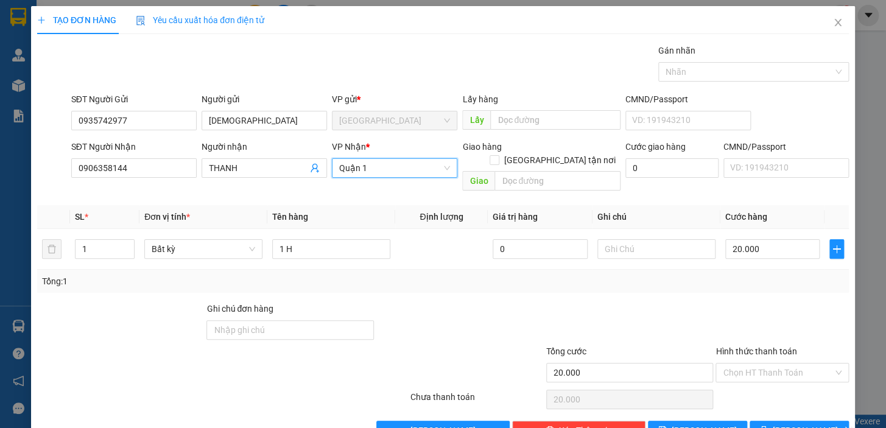
click at [736, 306] on div at bounding box center [782, 323] width 136 height 43
click at [792, 364] on input "Hình thức thanh toán" at bounding box center [778, 373] width 110 height 18
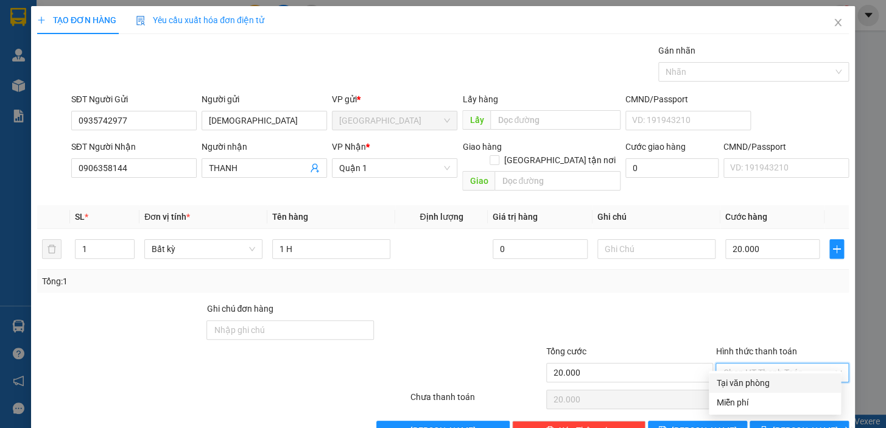
click at [761, 302] on div at bounding box center [782, 323] width 136 height 43
click at [772, 365] on input "Hình thức thanh toán" at bounding box center [778, 373] width 110 height 18
click at [767, 383] on div "Tại văn phòng" at bounding box center [775, 382] width 118 height 13
type input "0"
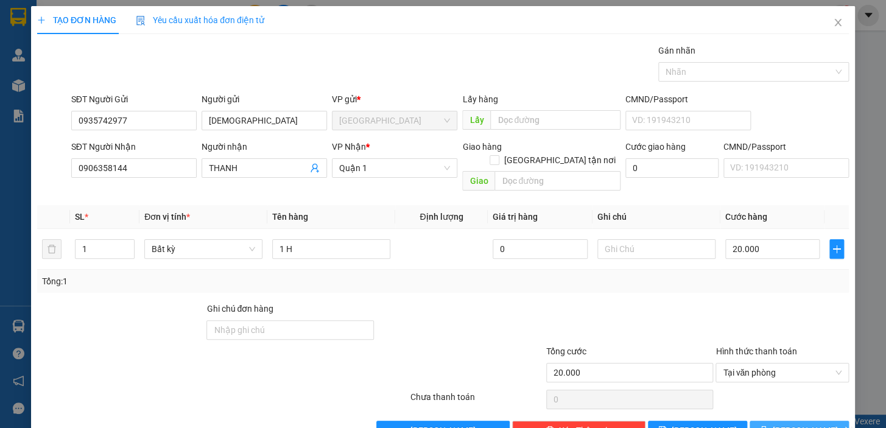
click at [777, 421] on button "[PERSON_NAME] và In" at bounding box center [799, 430] width 99 height 19
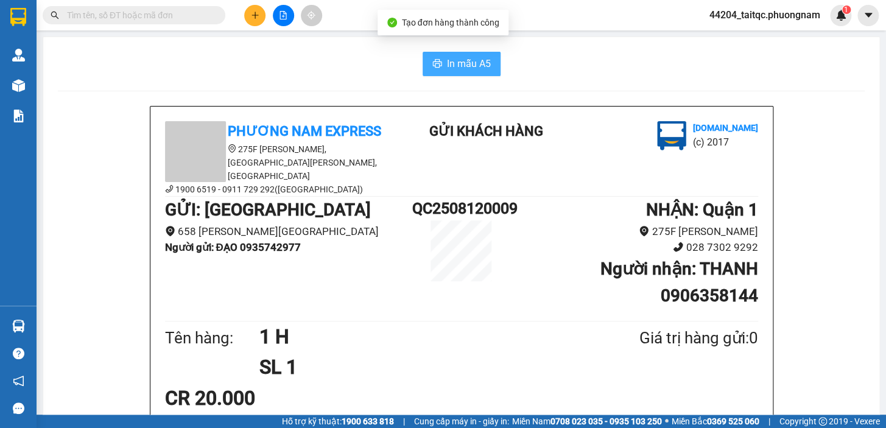
click at [481, 71] on span "In mẫu A5" at bounding box center [469, 63] width 44 height 15
click at [256, 12] on icon "plus" at bounding box center [255, 15] width 9 height 9
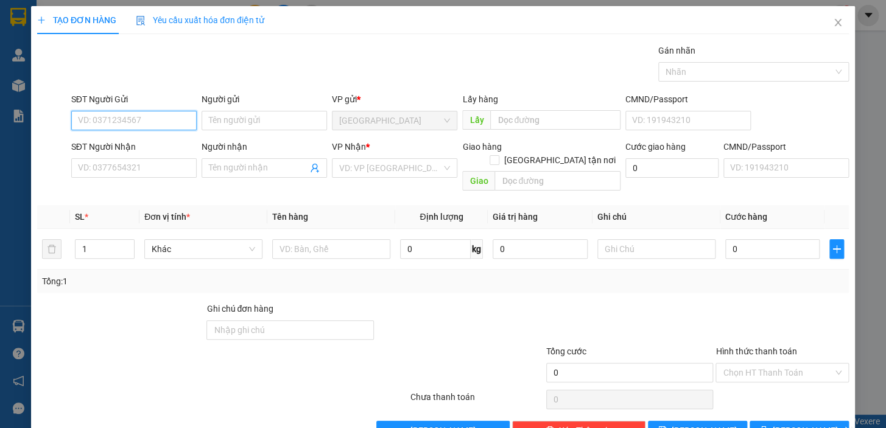
click at [161, 121] on input "SĐT Người Gửi" at bounding box center [133, 120] width 125 height 19
drag, startPoint x: 137, startPoint y: 144, endPoint x: 135, endPoint y: 157, distance: 13.5
click at [137, 146] on div "0987707405 - MR [PERSON_NAME]" at bounding box center [145, 144] width 135 height 13
type input "0987707405"
type input "MR [PERSON_NAME]"
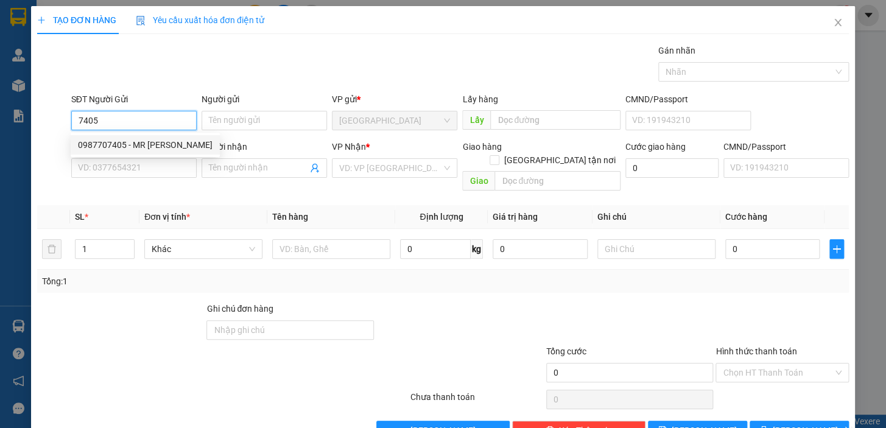
type input "0792328259"
type input "KIÊN"
checkbox input "true"
type input "602/45B,[GEOGRAPHIC_DATA] ,[GEOGRAPHIC_DATA],[GEOGRAPHIC_DATA]"
type input "150.000"
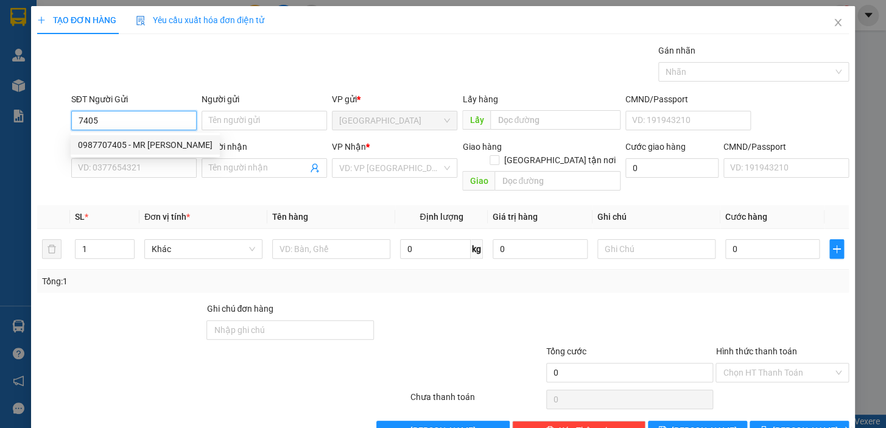
type input "150.000"
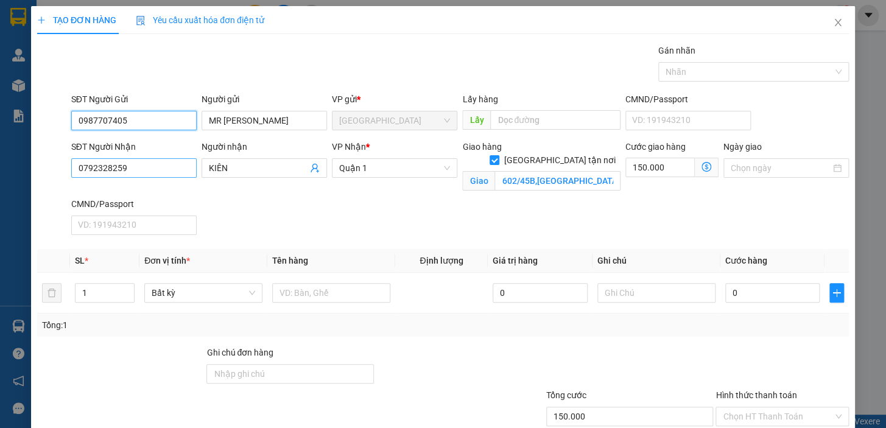
type input "0987707405"
drag, startPoint x: 141, startPoint y: 167, endPoint x: 71, endPoint y: 166, distance: 70.1
click at [71, 166] on input "0792328259" at bounding box center [133, 167] width 125 height 19
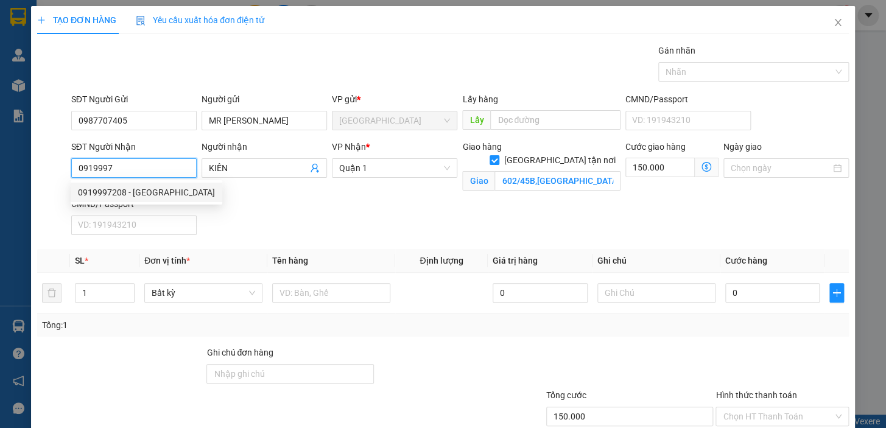
click at [128, 189] on div "0919997208 - [GEOGRAPHIC_DATA]" at bounding box center [146, 192] width 137 height 13
type input "0919997208"
type input "[PERSON_NAME]"
checkbox input "false"
type input "0"
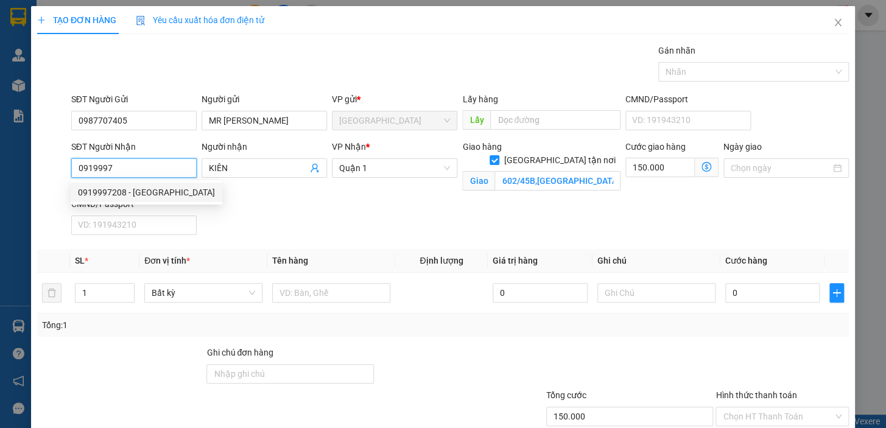
type input "0"
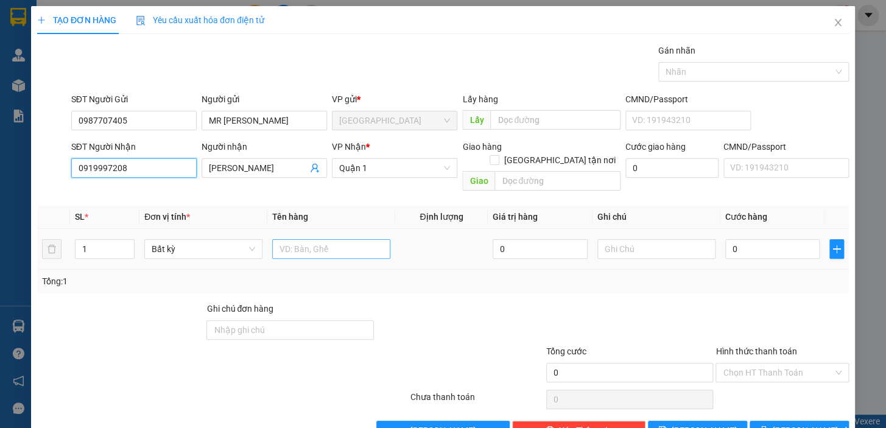
type input "0919997208"
click at [341, 239] on input "text" at bounding box center [331, 248] width 118 height 19
type input "2TX"
click at [755, 241] on input "0" at bounding box center [772, 248] width 95 height 19
click at [725, 239] on input "0" at bounding box center [772, 248] width 95 height 19
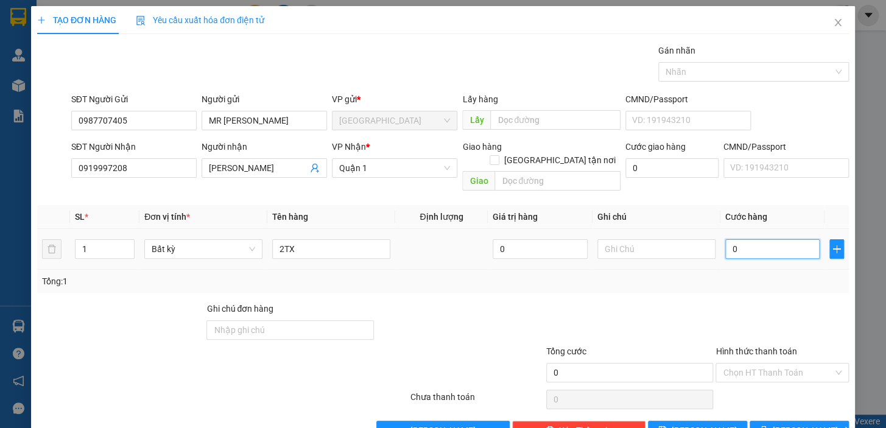
type input "2"
type input "24"
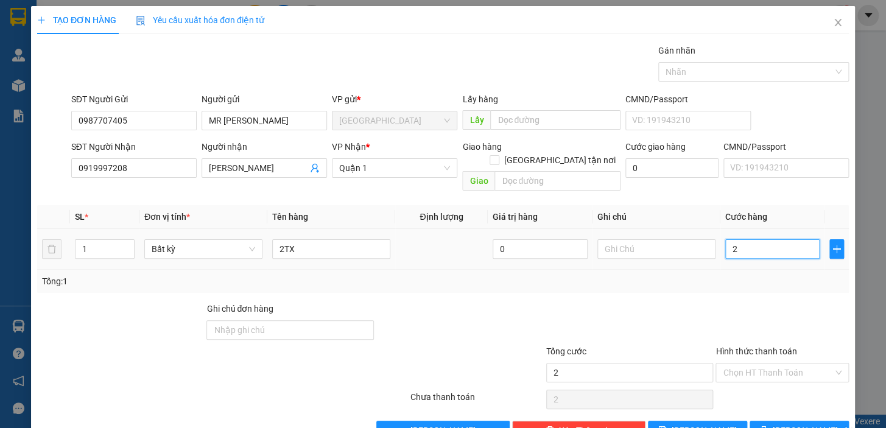
type input "24"
type input "240"
type input "240.000"
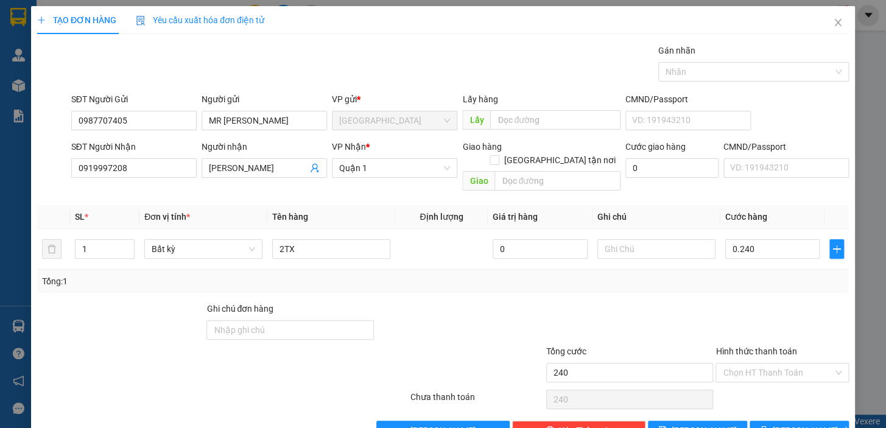
type input "240.000"
click at [758, 281] on div "Transit Pickup Surcharge Ids Transit Deliver Surcharge Ids Transit Deliver Surc…" at bounding box center [443, 242] width 812 height 396
click at [779, 364] on input "Hình thức thanh toán" at bounding box center [778, 373] width 110 height 18
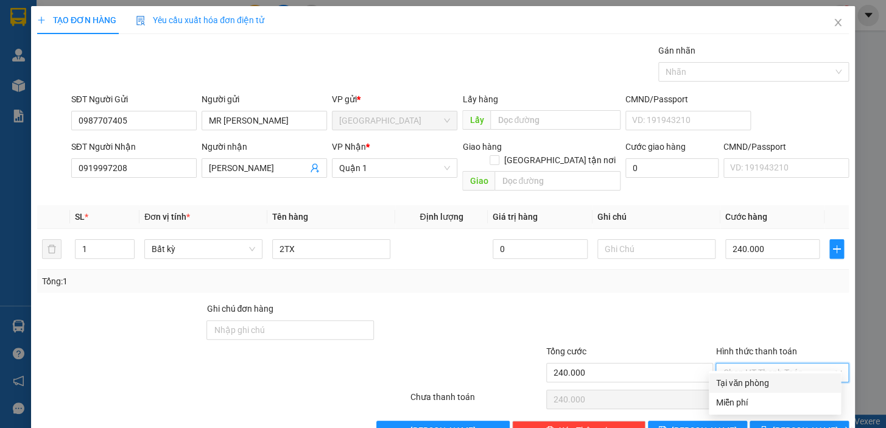
click at [786, 382] on div "Tại văn phòng" at bounding box center [775, 382] width 118 height 13
type input "0"
click at [789, 421] on button "[PERSON_NAME] và In" at bounding box center [799, 430] width 99 height 19
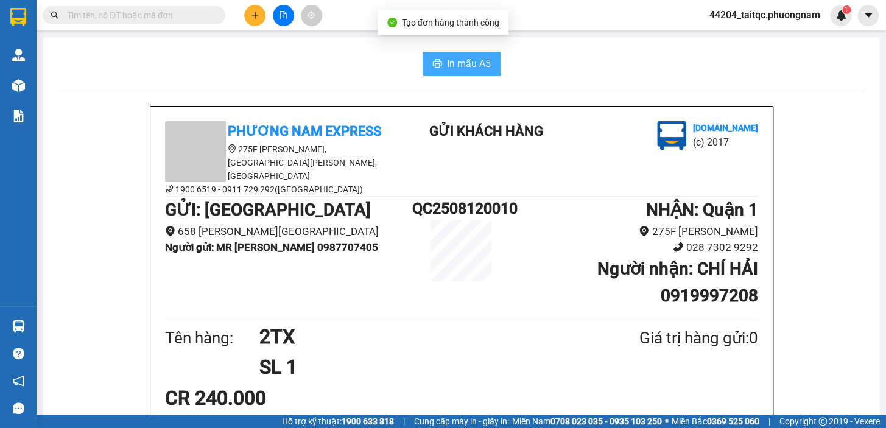
click at [463, 66] on span "In mẫu A5" at bounding box center [469, 63] width 44 height 15
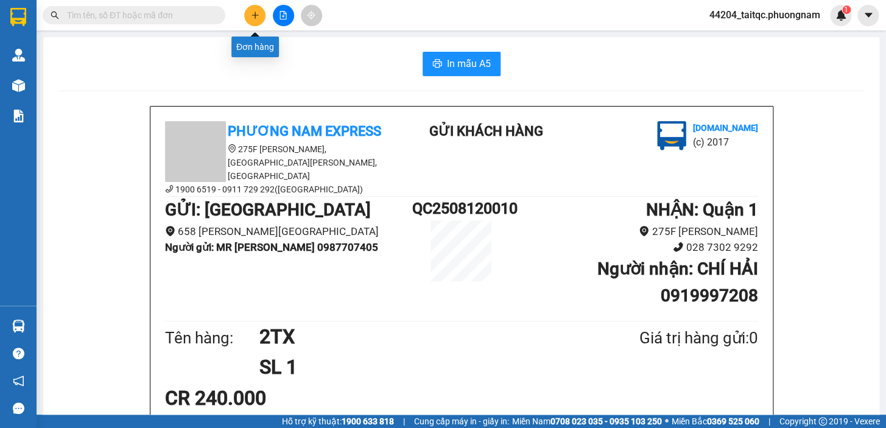
click at [257, 19] on icon "plus" at bounding box center [255, 15] width 9 height 9
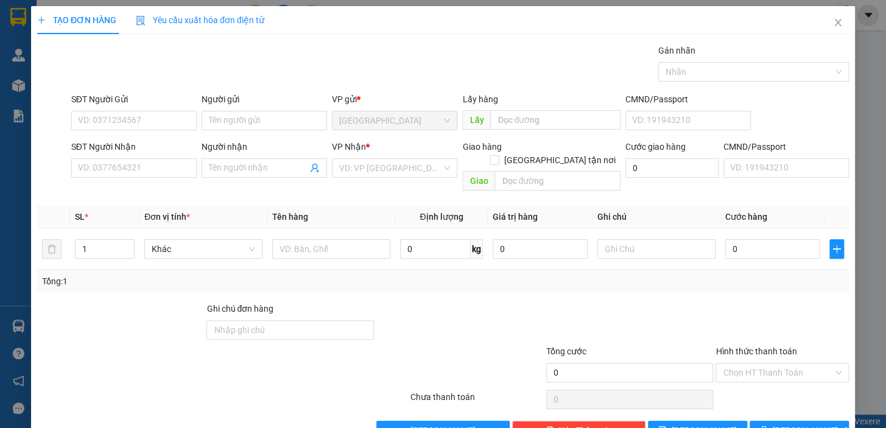
click at [616, 302] on div at bounding box center [630, 323] width 170 height 43
click at [149, 121] on input "SĐT Người Gửi" at bounding box center [133, 120] width 125 height 19
type input "0982944810"
click at [245, 126] on input "Người gửi" at bounding box center [264, 120] width 125 height 19
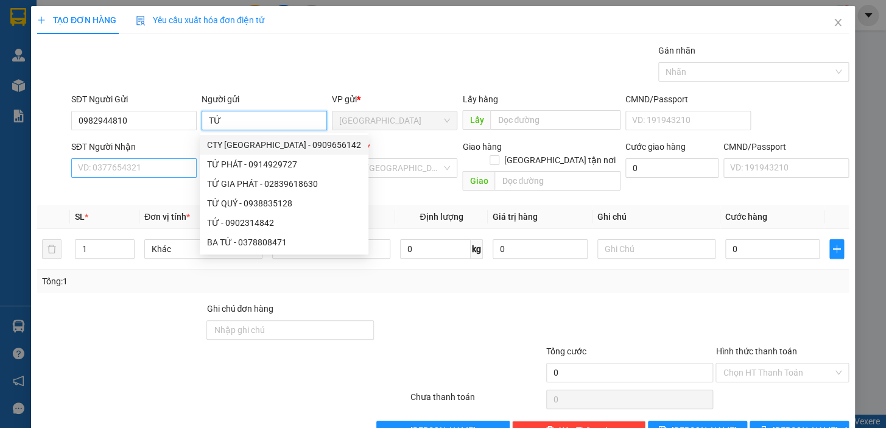
type input "TỨ"
click at [151, 166] on input "SĐT Người Nhận" at bounding box center [133, 167] width 125 height 19
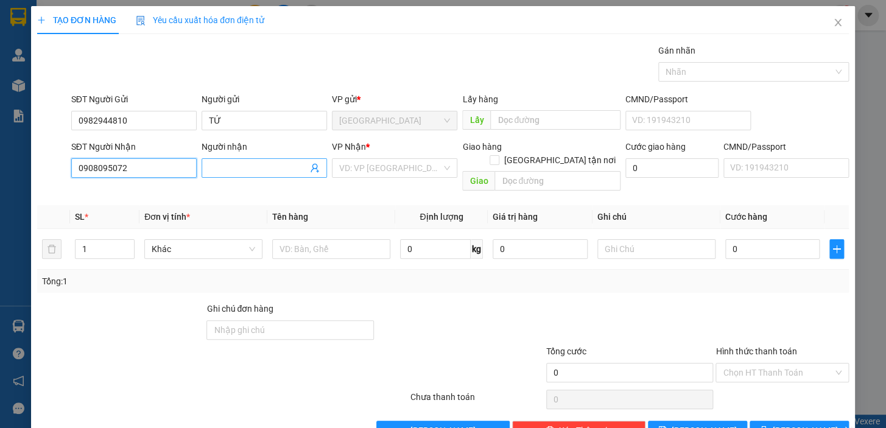
type input "0908095072"
click at [236, 166] on input "Người nhận" at bounding box center [258, 167] width 99 height 13
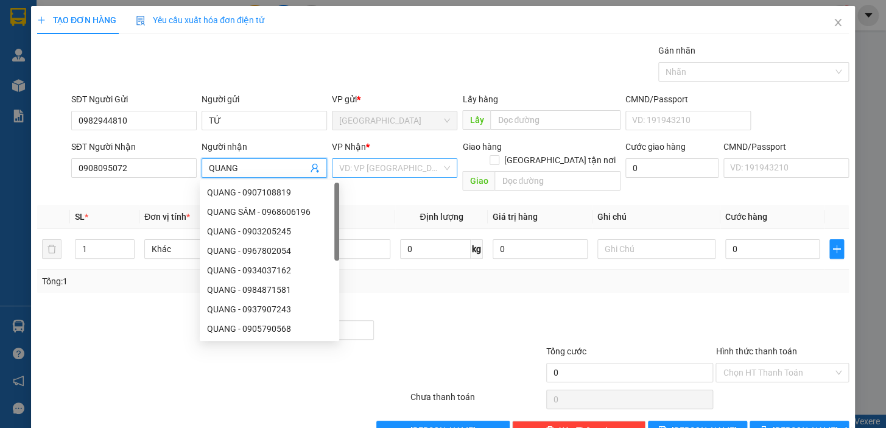
type input "QUANG"
click at [399, 171] on input "search" at bounding box center [390, 168] width 102 height 18
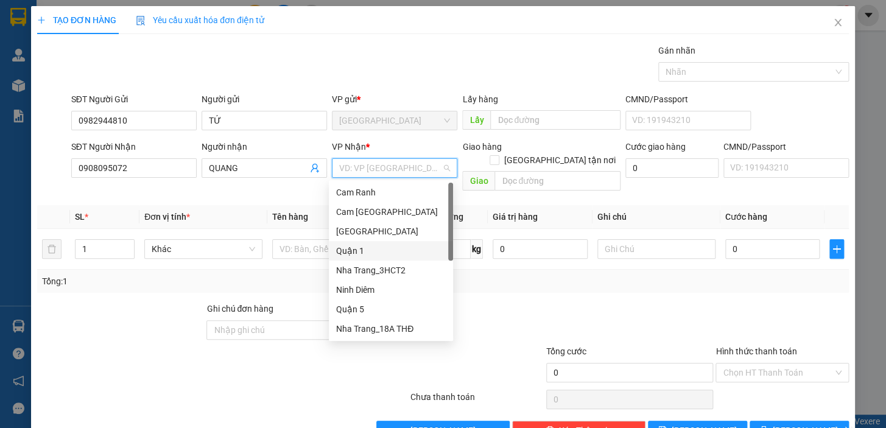
click at [354, 255] on div "Quận 1" at bounding box center [391, 250] width 110 height 13
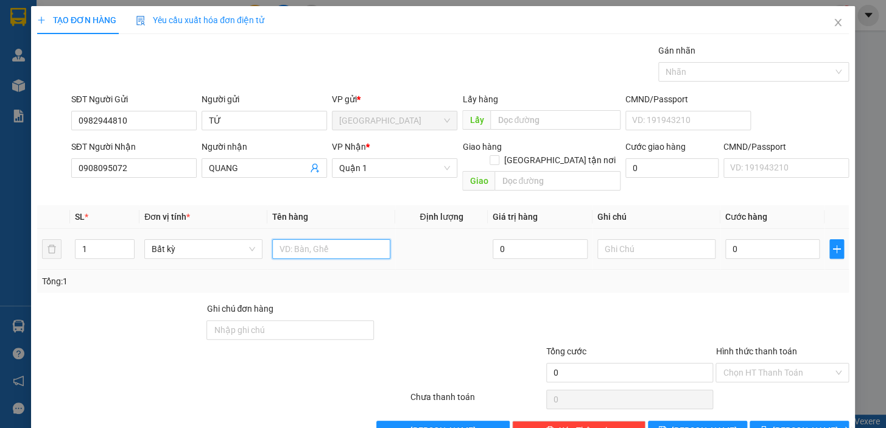
click at [334, 239] on input "text" at bounding box center [331, 248] width 118 height 19
type input "1 HS"
click at [742, 239] on input "0" at bounding box center [772, 248] width 95 height 19
drag, startPoint x: 739, startPoint y: 228, endPoint x: 719, endPoint y: 236, distance: 21.8
click at [725, 239] on input "0" at bounding box center [772, 248] width 95 height 19
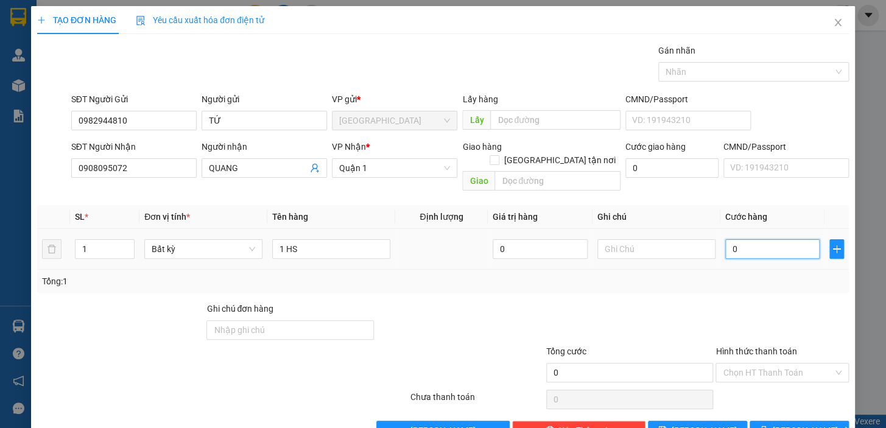
type input "2"
type input "20"
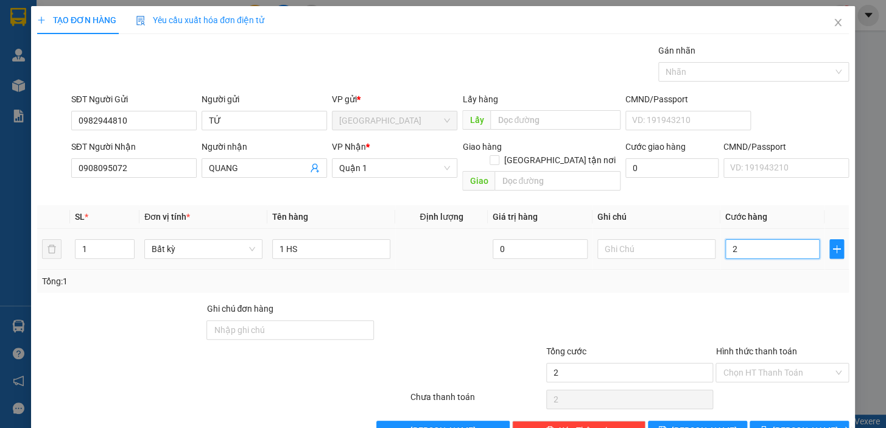
type input "20"
type input "20.000"
click at [737, 302] on div at bounding box center [782, 323] width 136 height 43
click at [790, 364] on input "Hình thức thanh toán" at bounding box center [778, 373] width 110 height 18
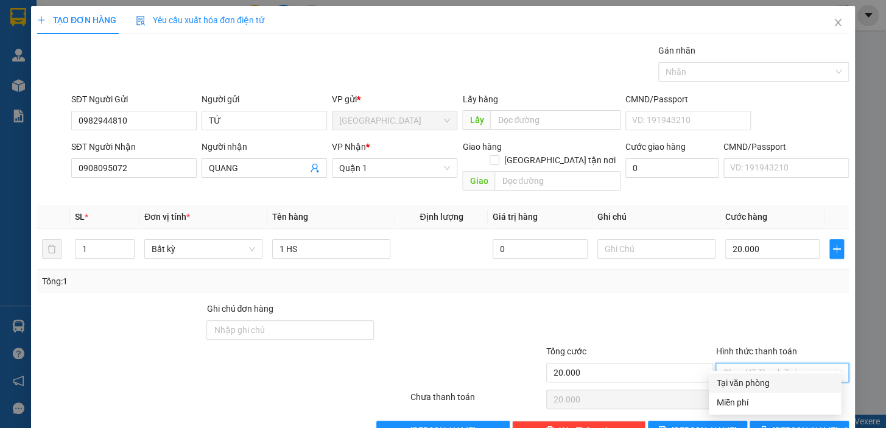
drag, startPoint x: 773, startPoint y: 378, endPoint x: 776, endPoint y: 386, distance: 8.3
click at [773, 378] on div "Tại văn phòng" at bounding box center [775, 382] width 118 height 13
type input "0"
click at [782, 421] on button "[PERSON_NAME] và In" at bounding box center [799, 430] width 99 height 19
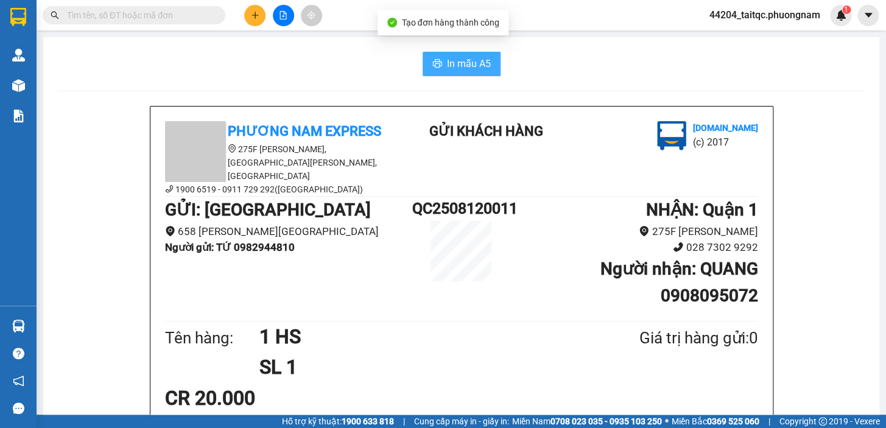
click at [447, 72] on button "In mẫu A5" at bounding box center [462, 64] width 78 height 24
